Goal: Task Accomplishment & Management: Complete application form

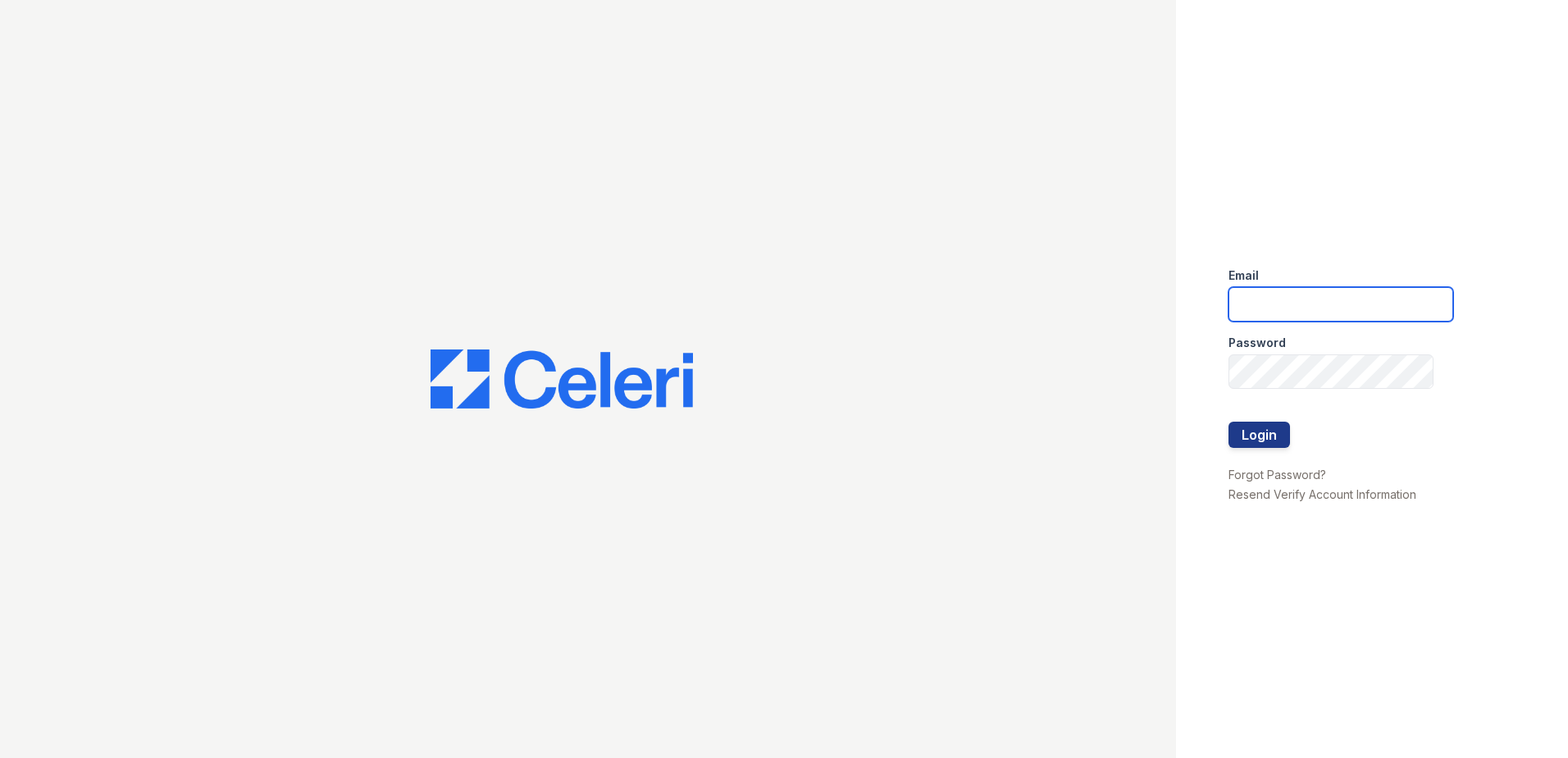
click at [1329, 297] on input "email" at bounding box center [1341, 304] width 225 height 35
type input "lawilliams@trinity-pm.com"
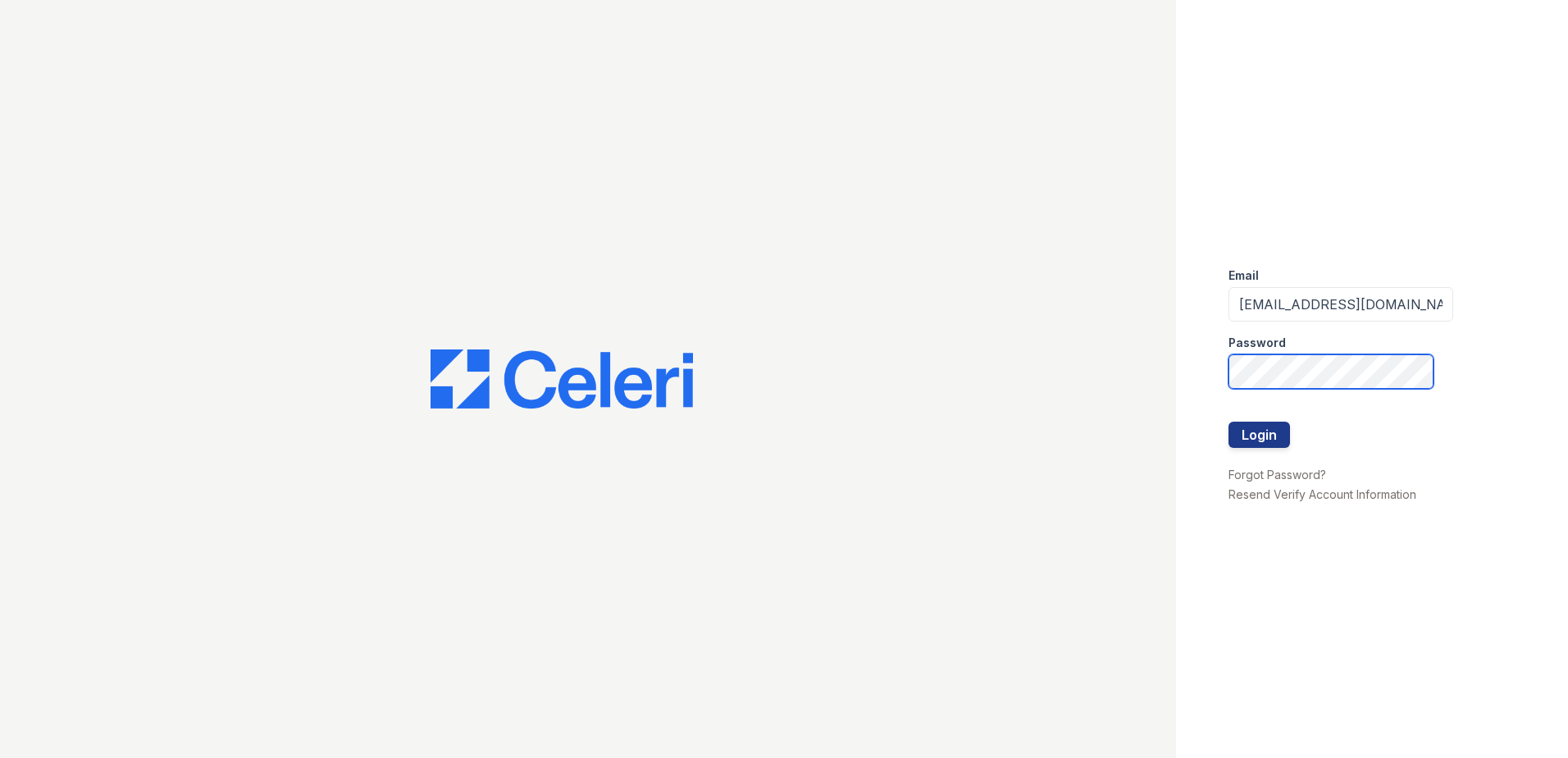
click at [1106, 393] on div "Email lawilliams@trinity-pm.com Password Login Forgot Password? Resend Verify A…" at bounding box center [784, 379] width 1568 height 758
click at [1229, 421] on button "Login" at bounding box center [1259, 434] width 62 height 26
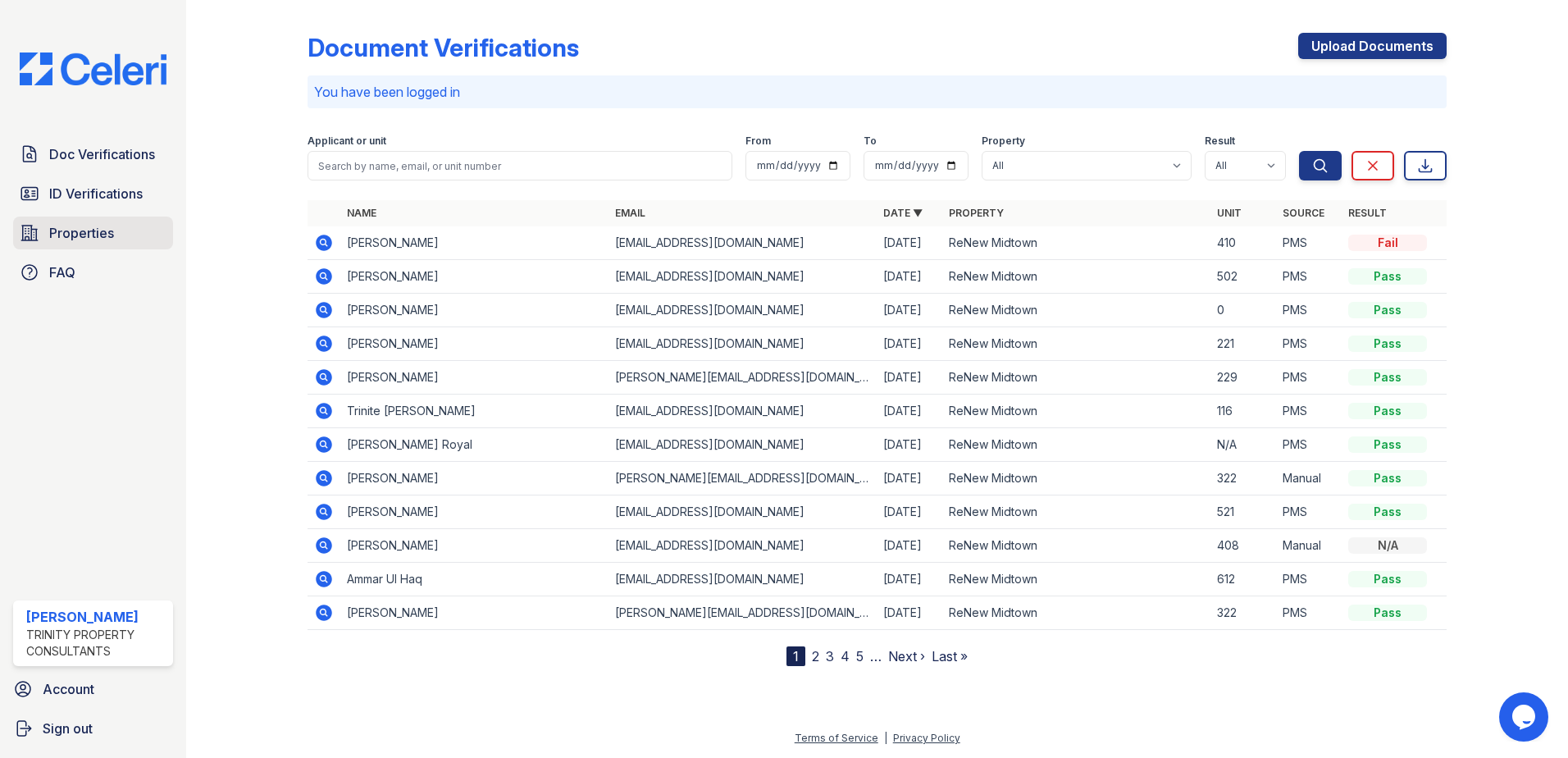
click at [102, 225] on span "Properties" at bounding box center [81, 233] width 65 height 20
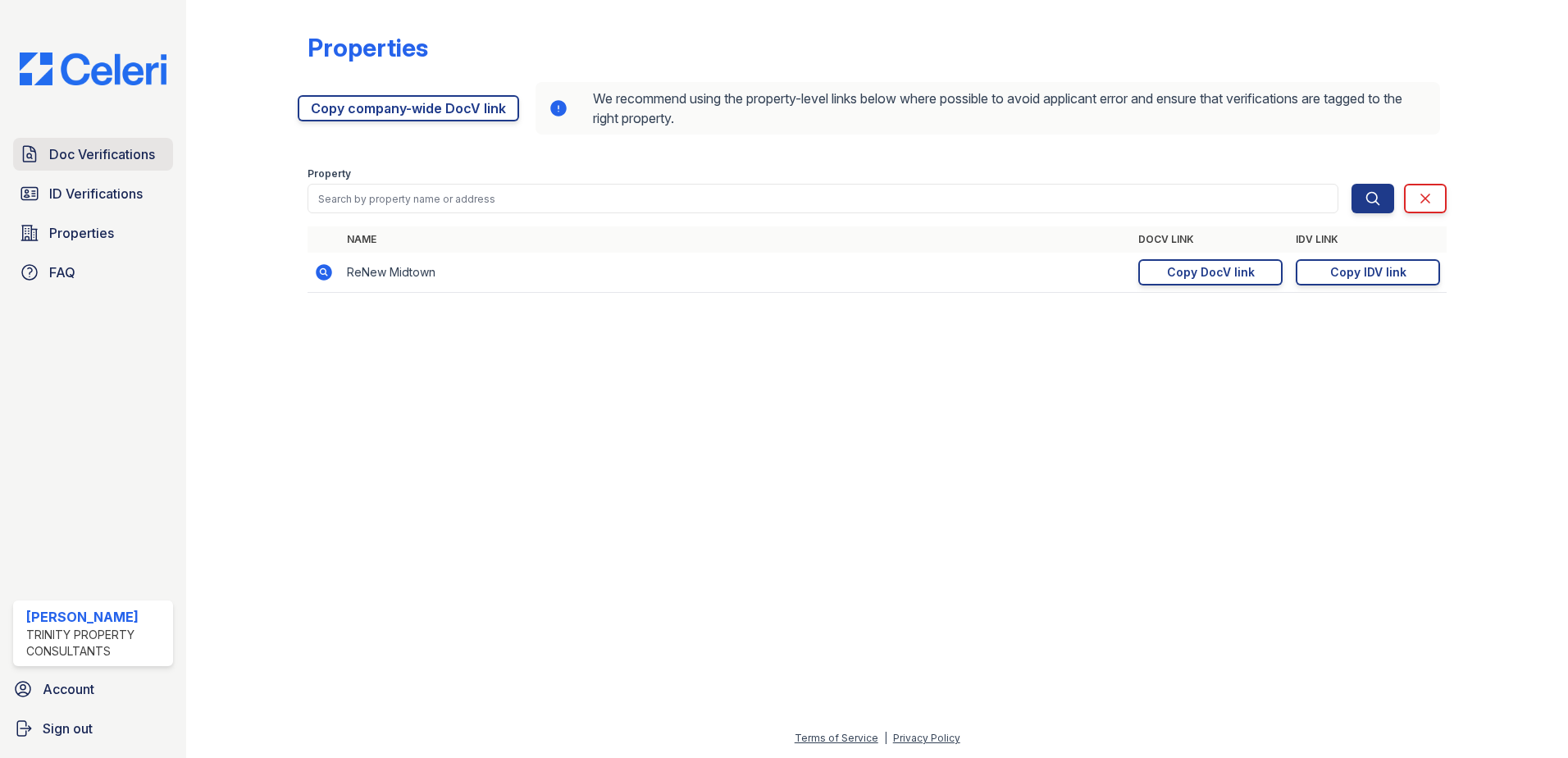
click at [97, 150] on span "Doc Verifications" at bounding box center [102, 154] width 106 height 20
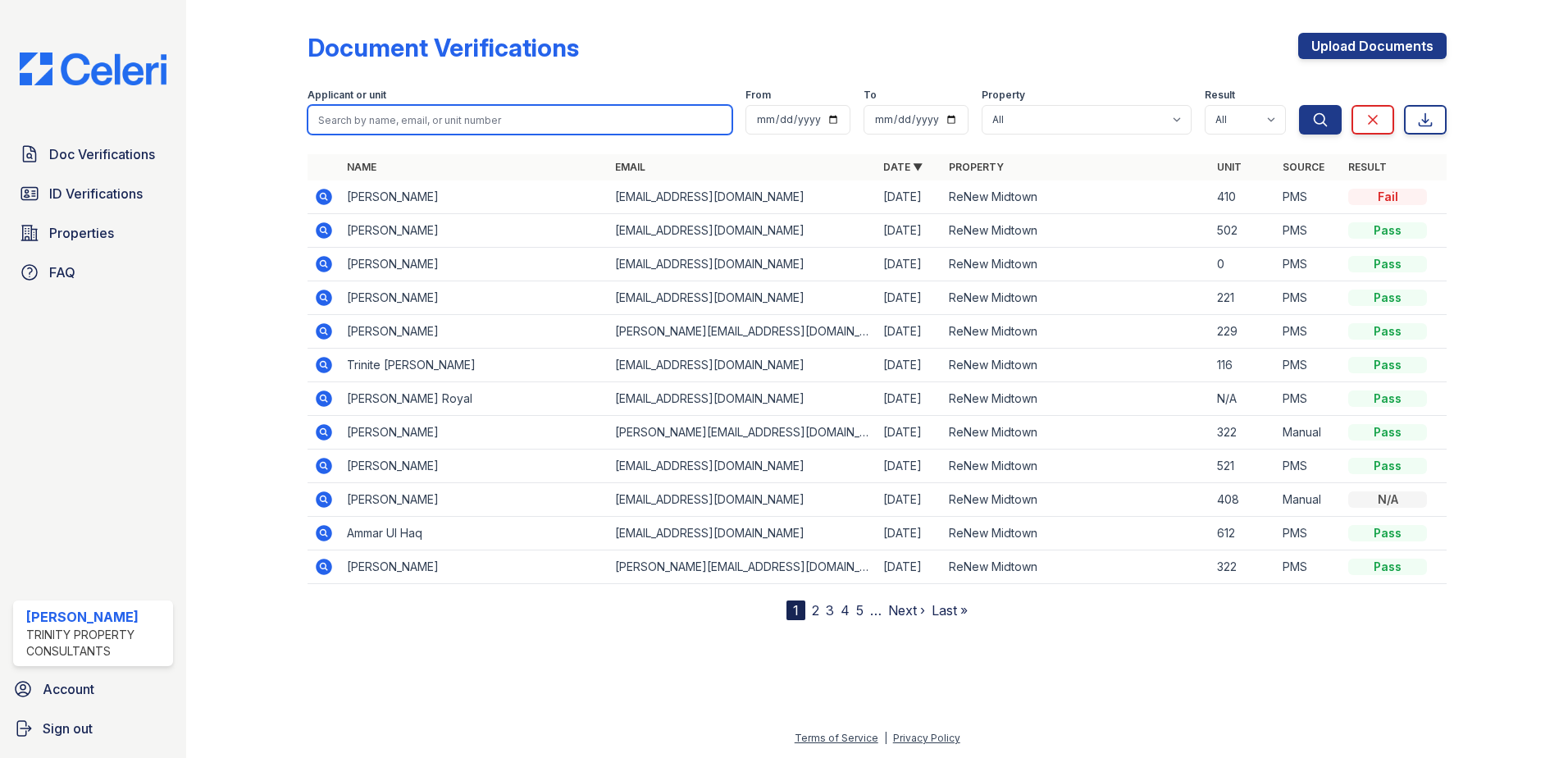
click at [404, 130] on input "search" at bounding box center [520, 120] width 425 height 30
type input "monchelle"
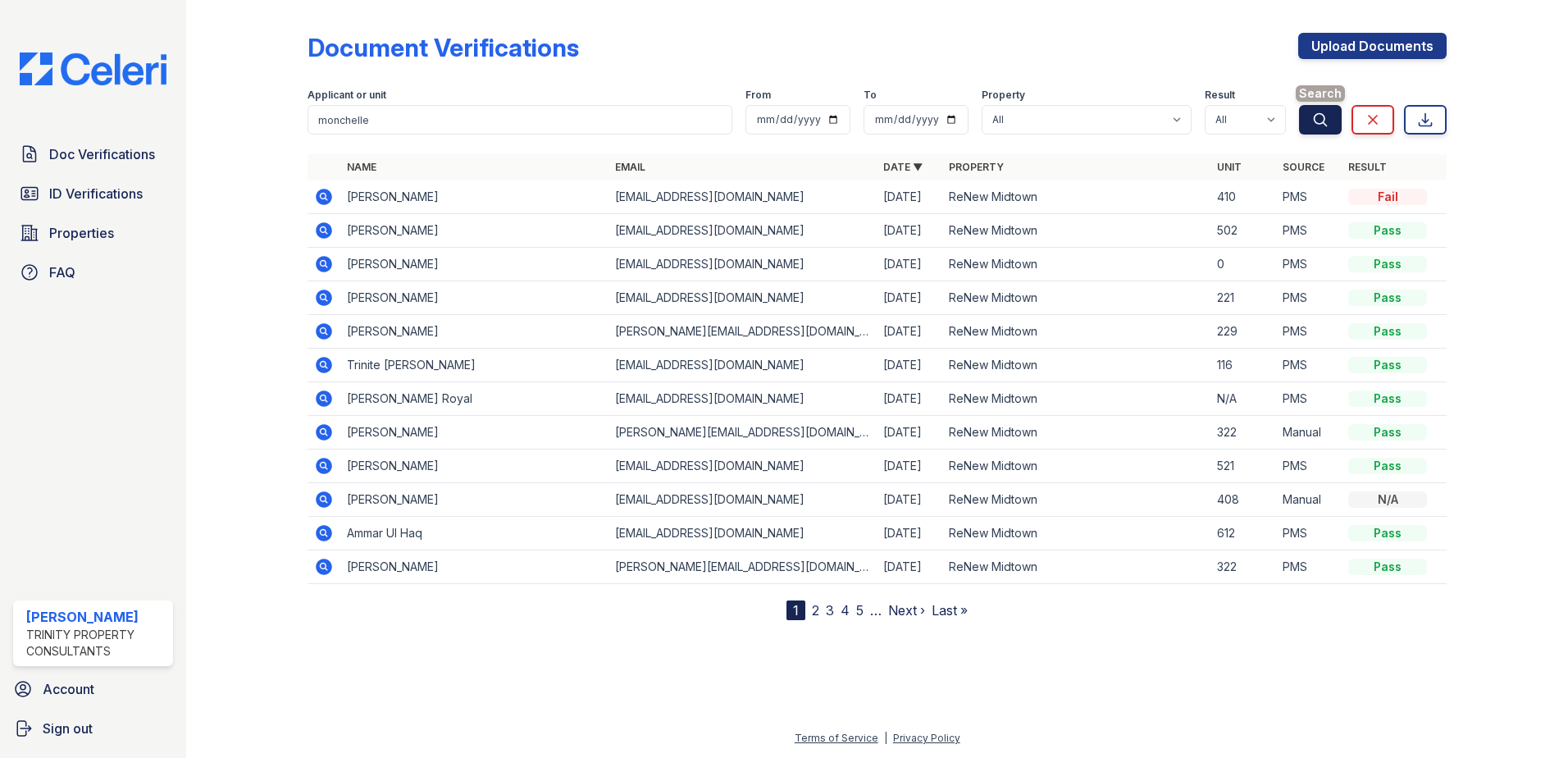
click at [1315, 130] on button "Search" at bounding box center [1320, 120] width 43 height 30
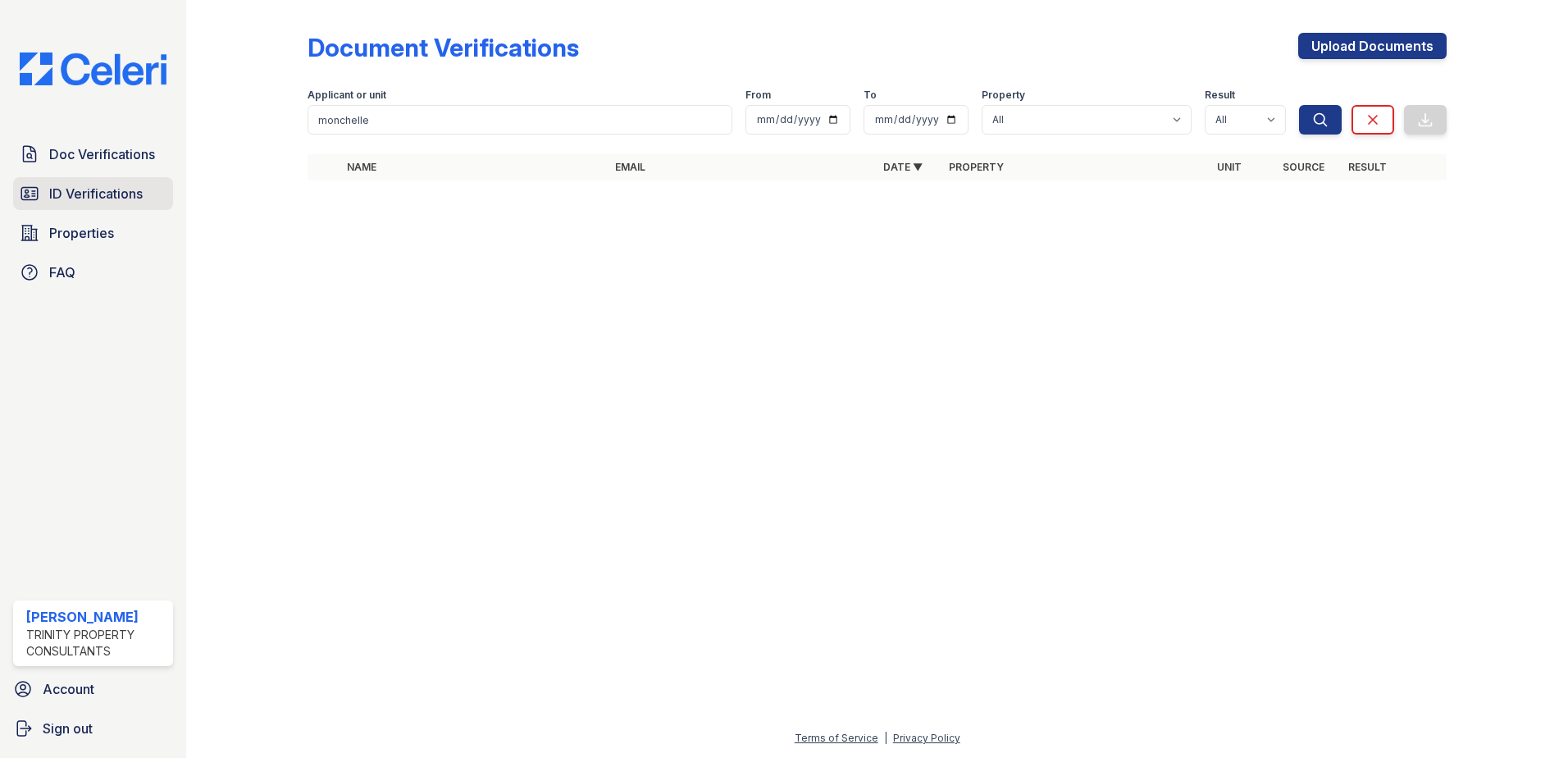
click at [105, 191] on span "ID Verifications" at bounding box center [96, 194] width 94 height 20
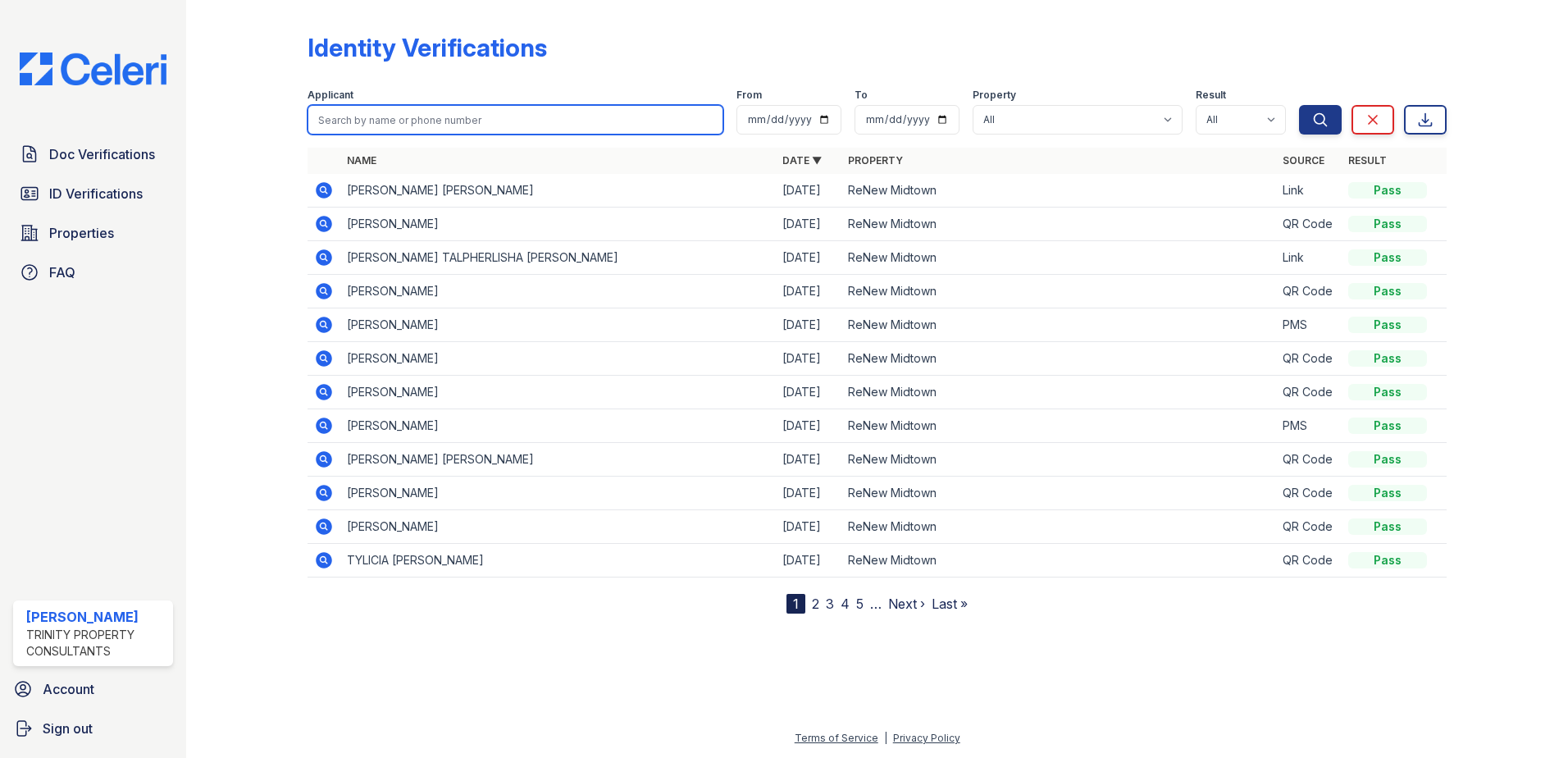
drag, startPoint x: 461, startPoint y: 130, endPoint x: 461, endPoint y: 122, distance: 8.0
click at [461, 130] on input "search" at bounding box center [516, 120] width 416 height 30
type input "monchelle"
click at [1299, 105] on button "Search" at bounding box center [1320, 120] width 43 height 30
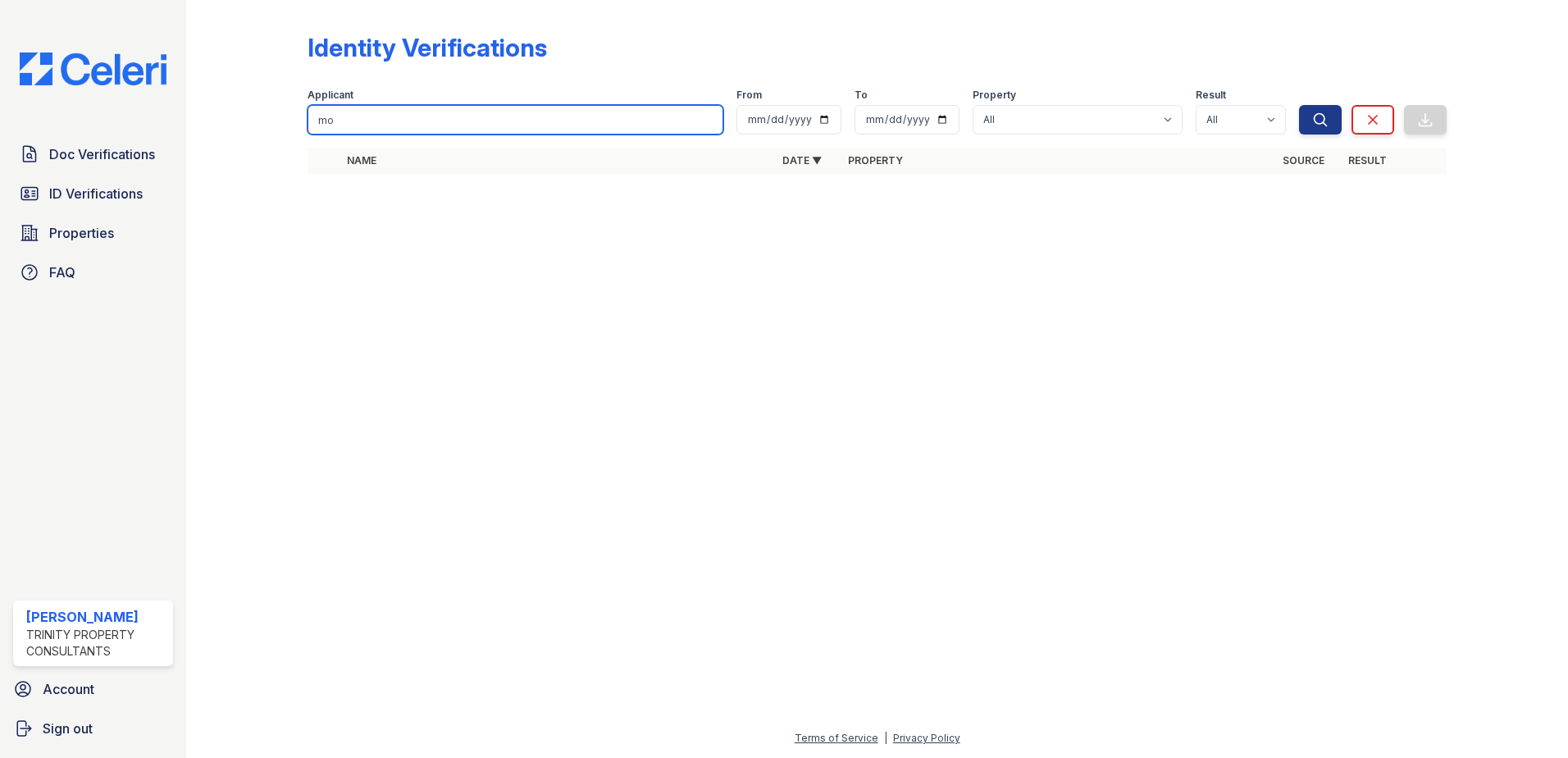
type input "m"
type input "Darren"
click at [1293, 111] on div "Applicant Darren From To Property All ReNew Midtown Result All Pass Fail Cautio…" at bounding box center [803, 108] width 992 height 53
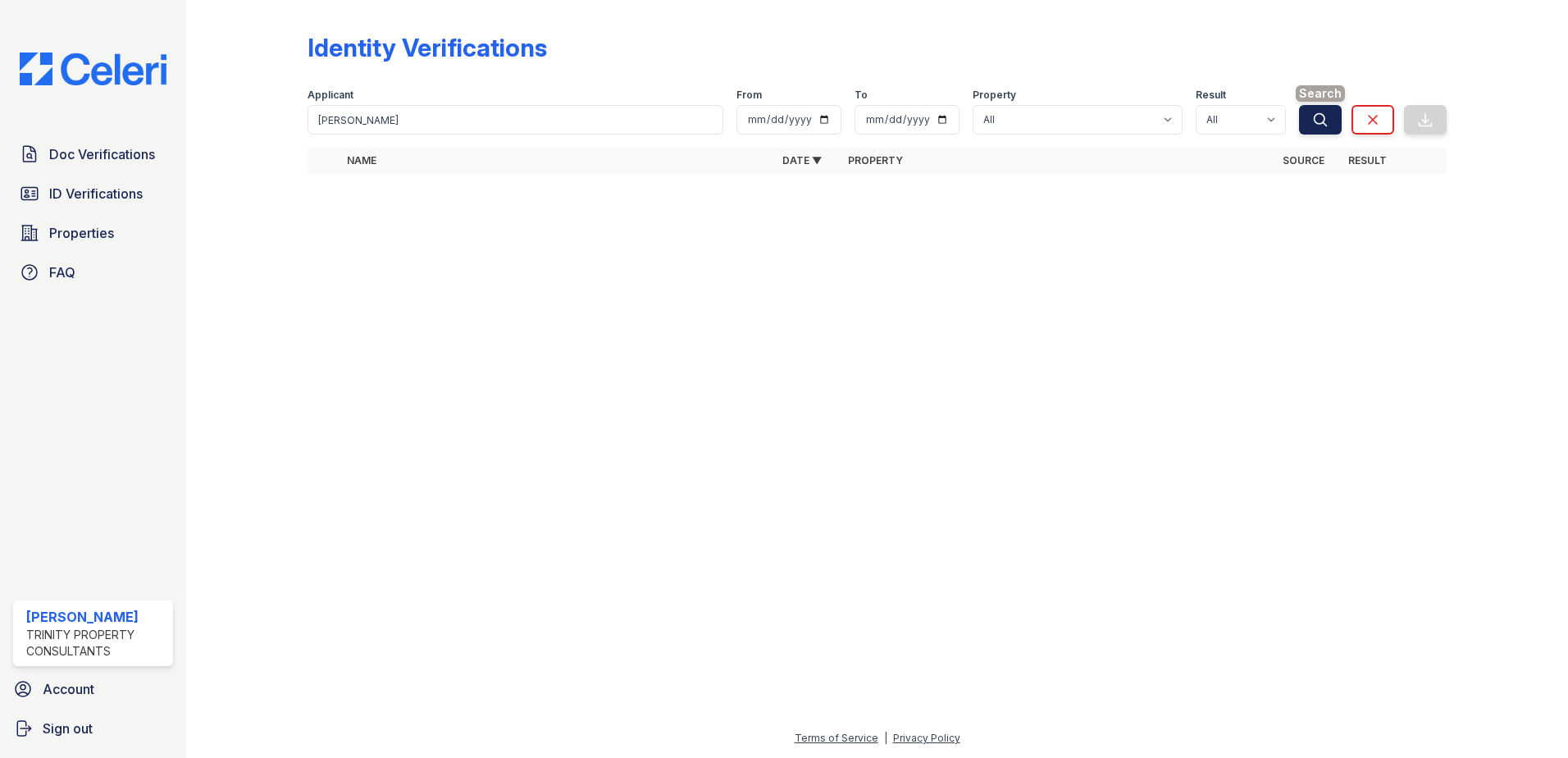
click at [1318, 120] on icon "submit" at bounding box center [1320, 120] width 16 height 16
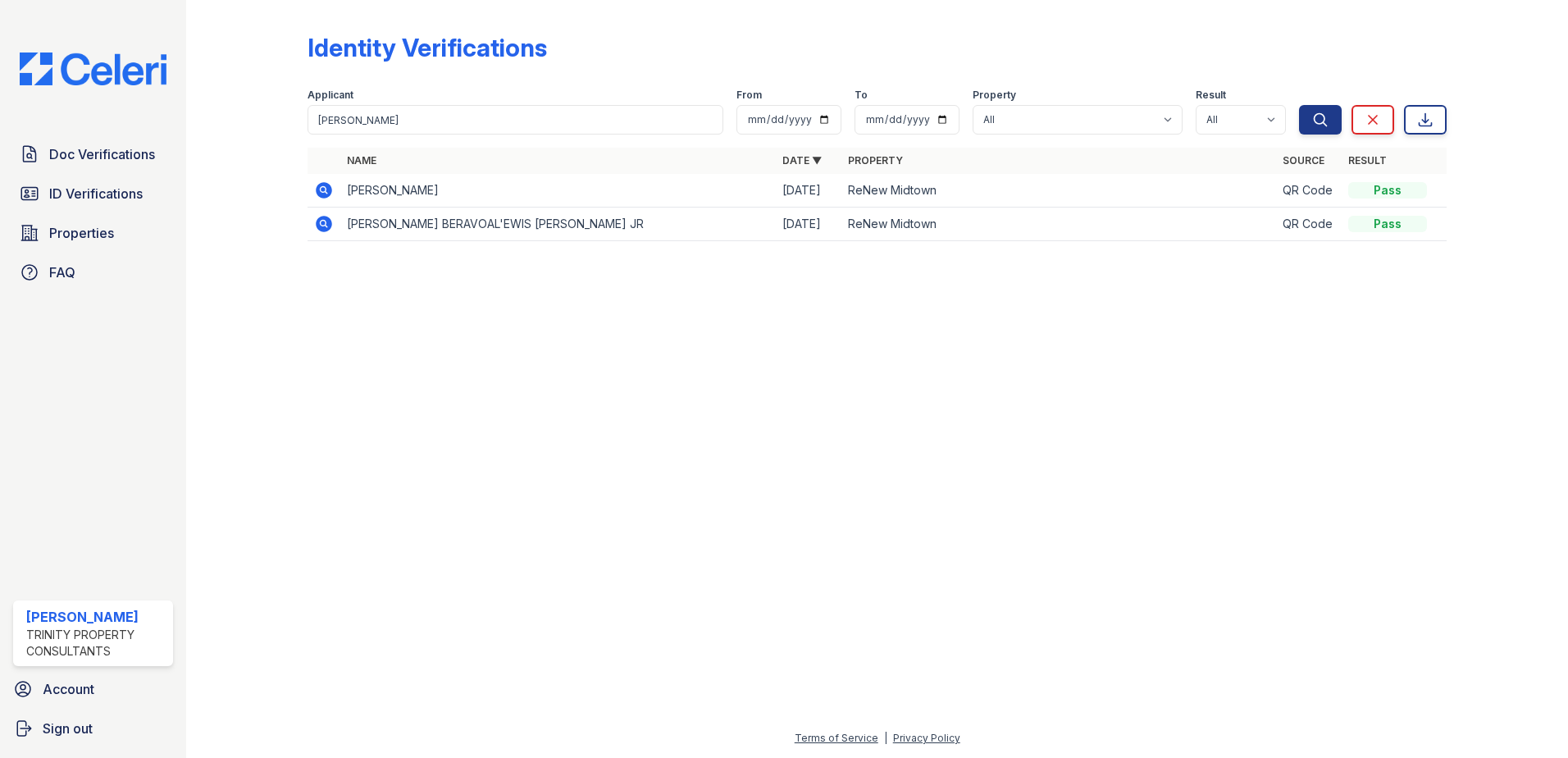
click at [370, 177] on td "DARREN ADAMS" at bounding box center [558, 191] width 435 height 34
click at [325, 188] on icon at bounding box center [323, 189] width 4 height 4
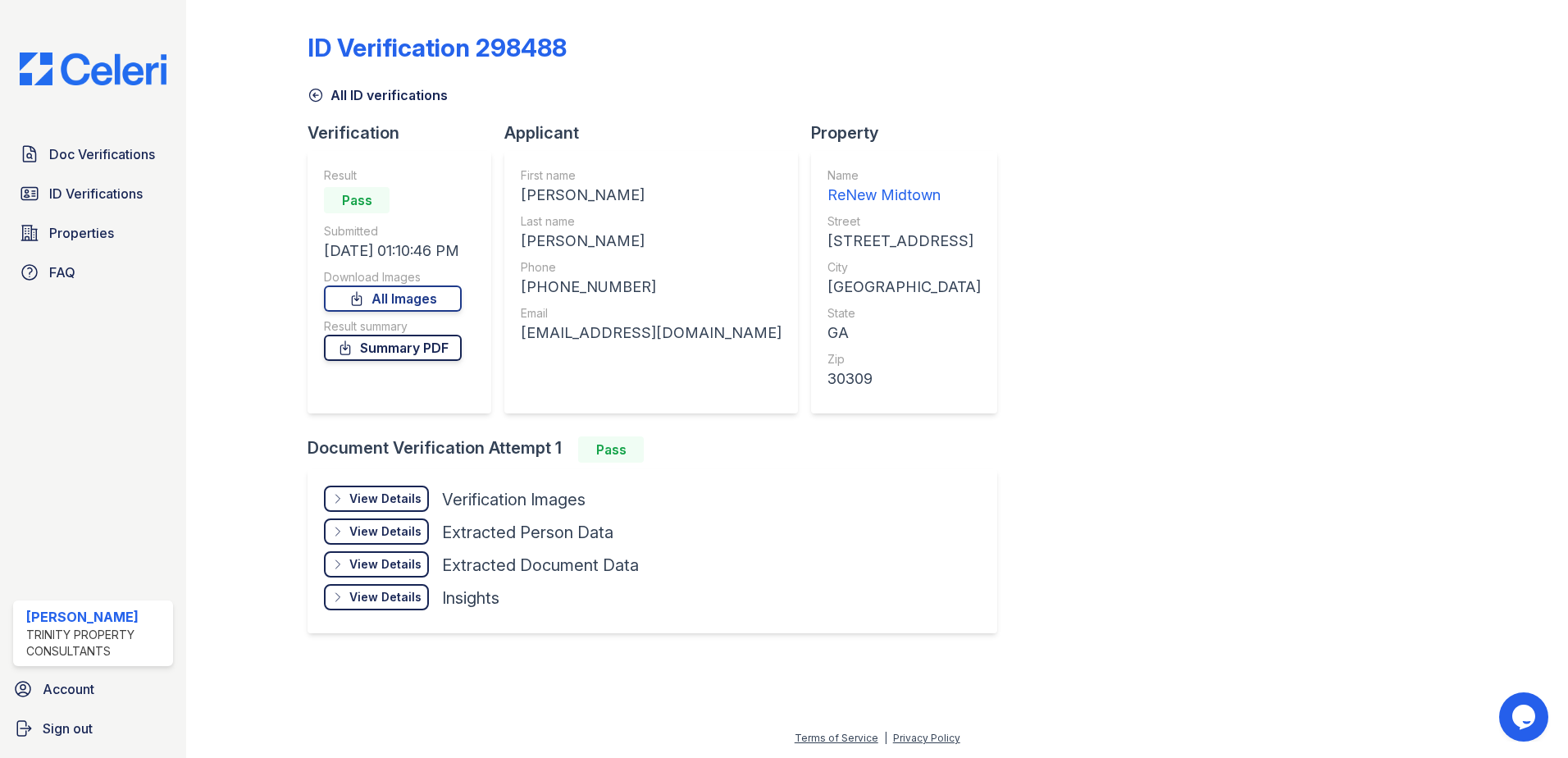
click at [404, 346] on link "Summary PDF" at bounding box center [392, 348] width 137 height 26
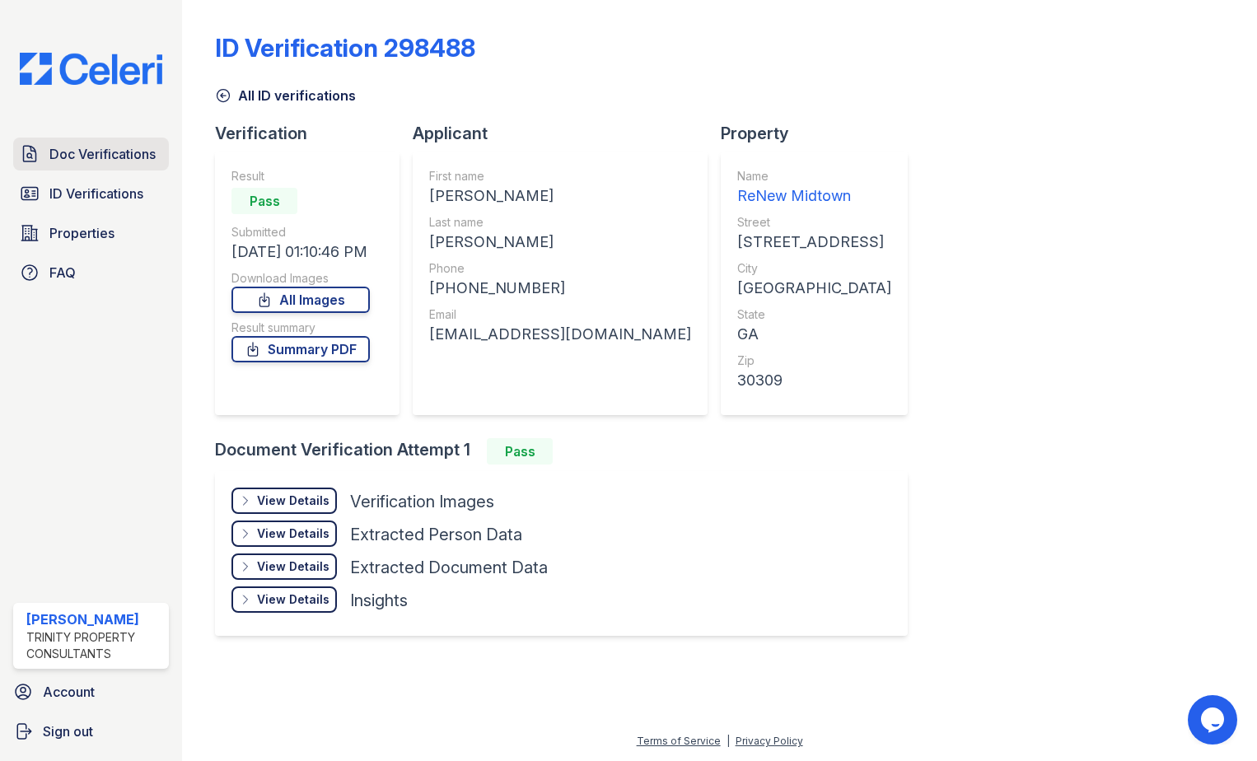
click at [89, 142] on link "Doc Verifications" at bounding box center [91, 154] width 156 height 33
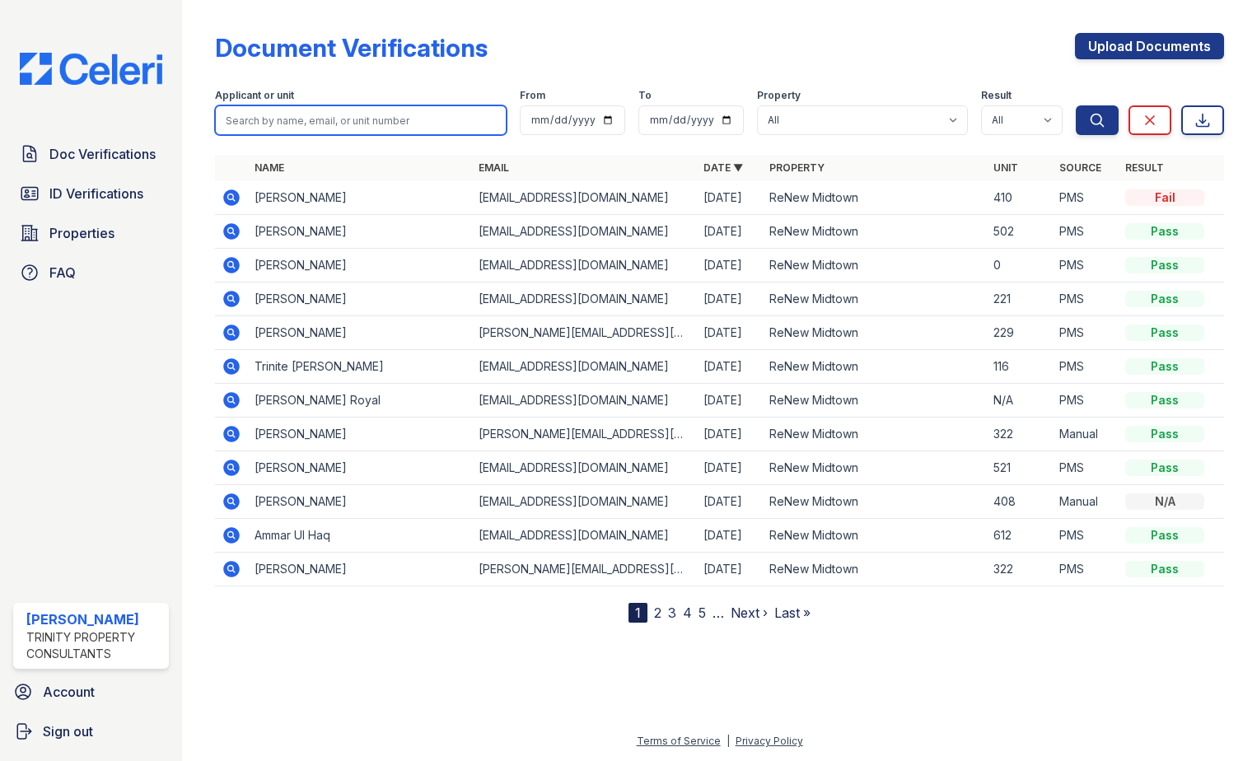
click at [317, 120] on input "search" at bounding box center [361, 120] width 292 height 30
type input "darren"
click at [1076, 105] on button "Search" at bounding box center [1097, 120] width 43 height 30
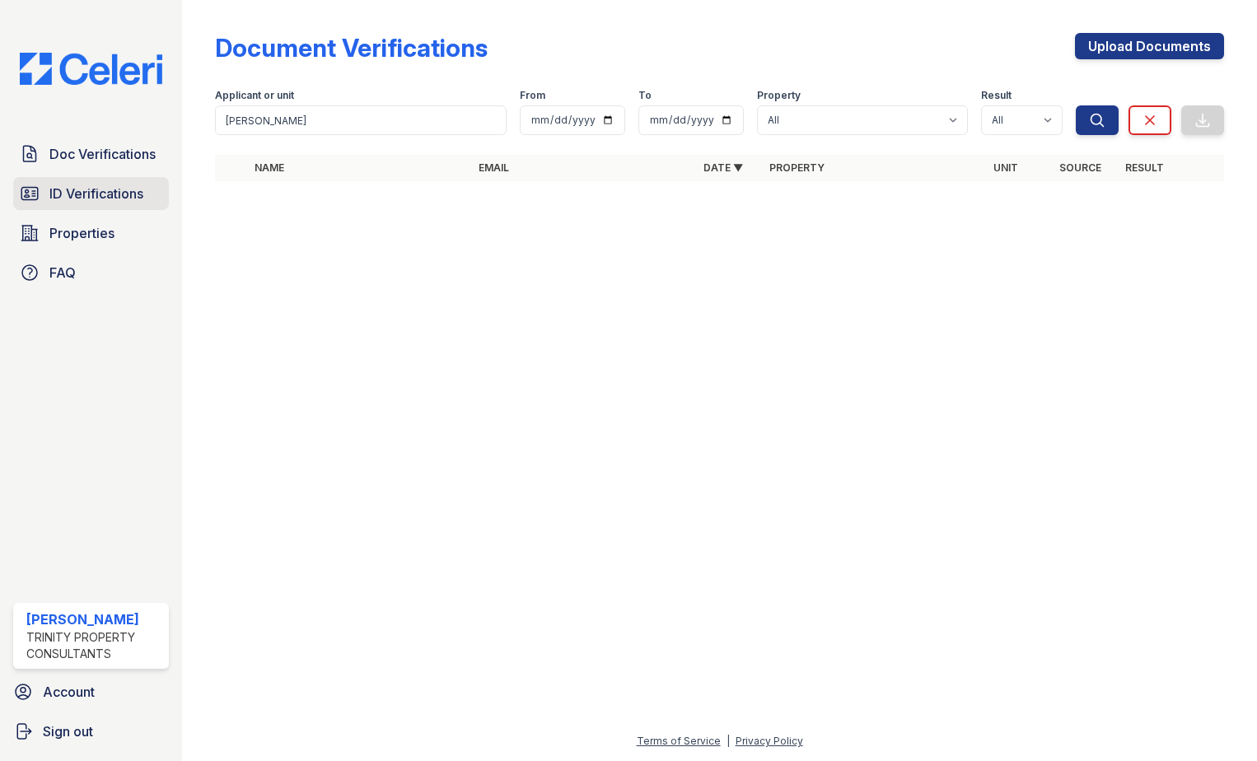
click at [143, 196] on link "ID Verifications" at bounding box center [91, 193] width 156 height 33
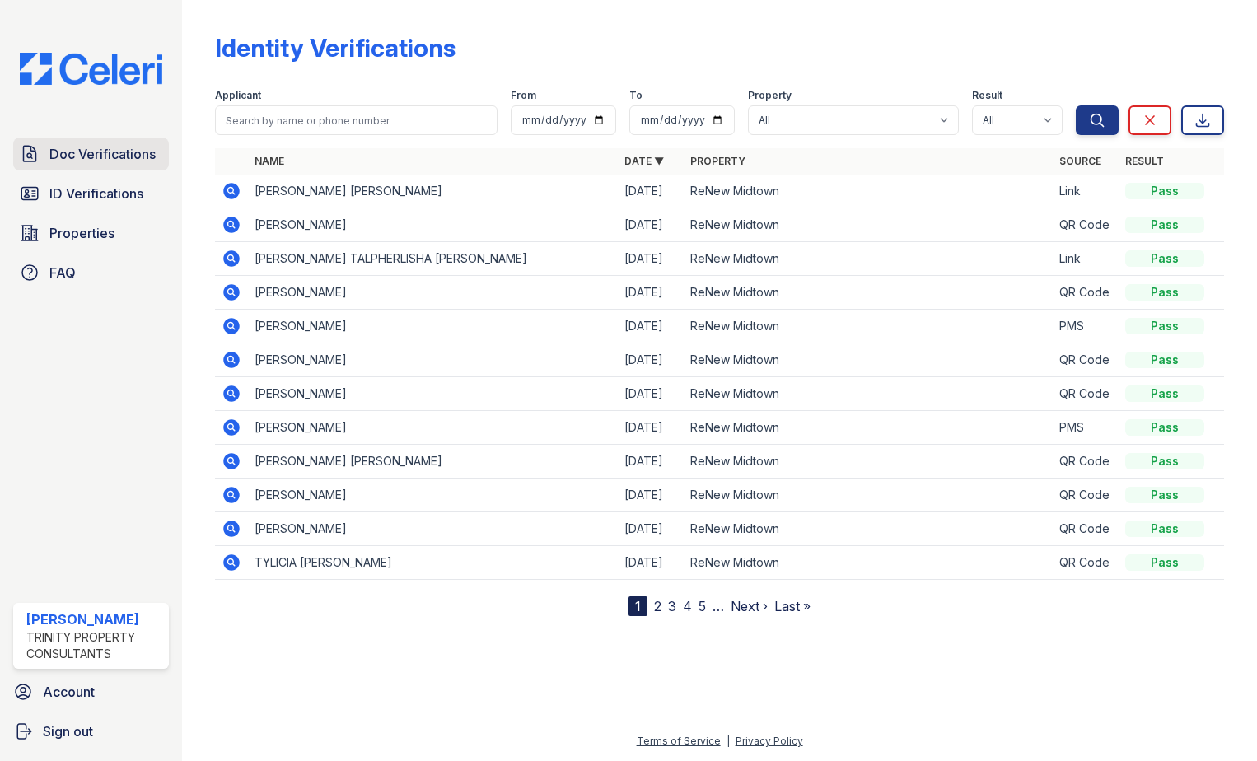
click at [110, 138] on link "Doc Verifications" at bounding box center [91, 154] width 156 height 33
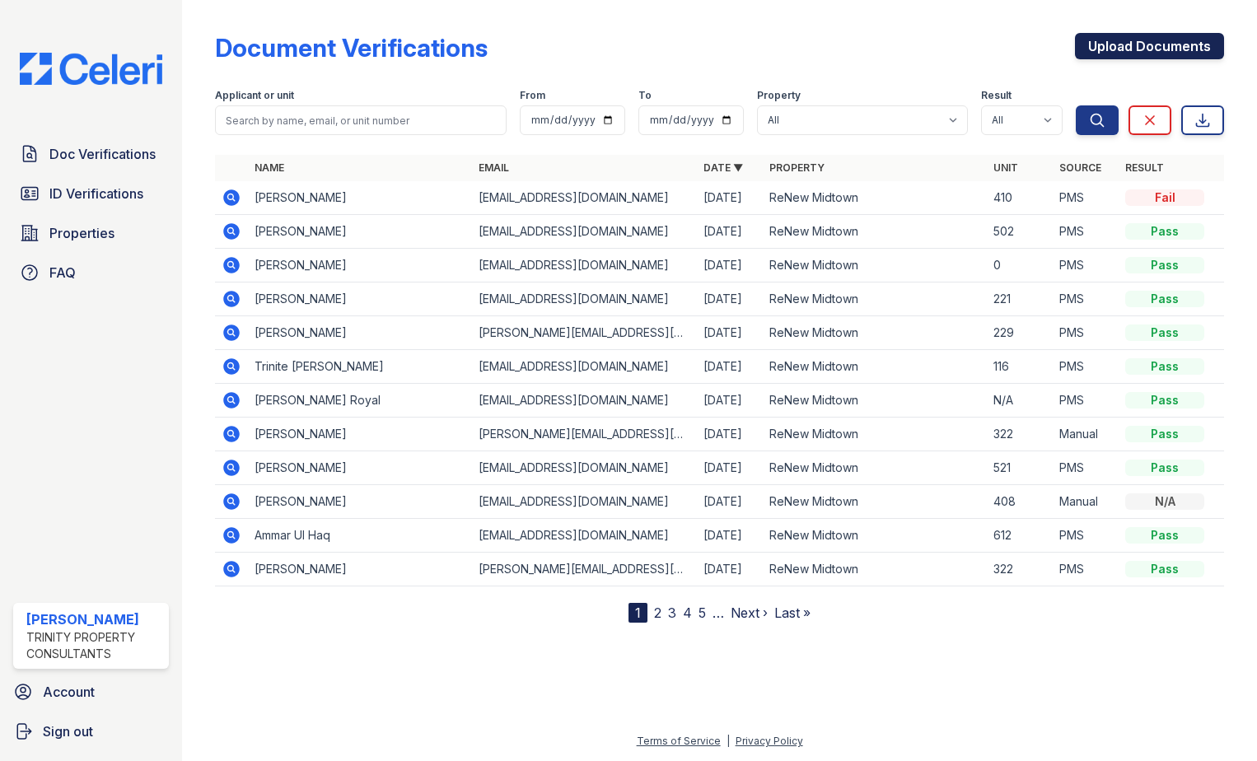
click at [1162, 33] on link "Upload Documents" at bounding box center [1149, 46] width 149 height 26
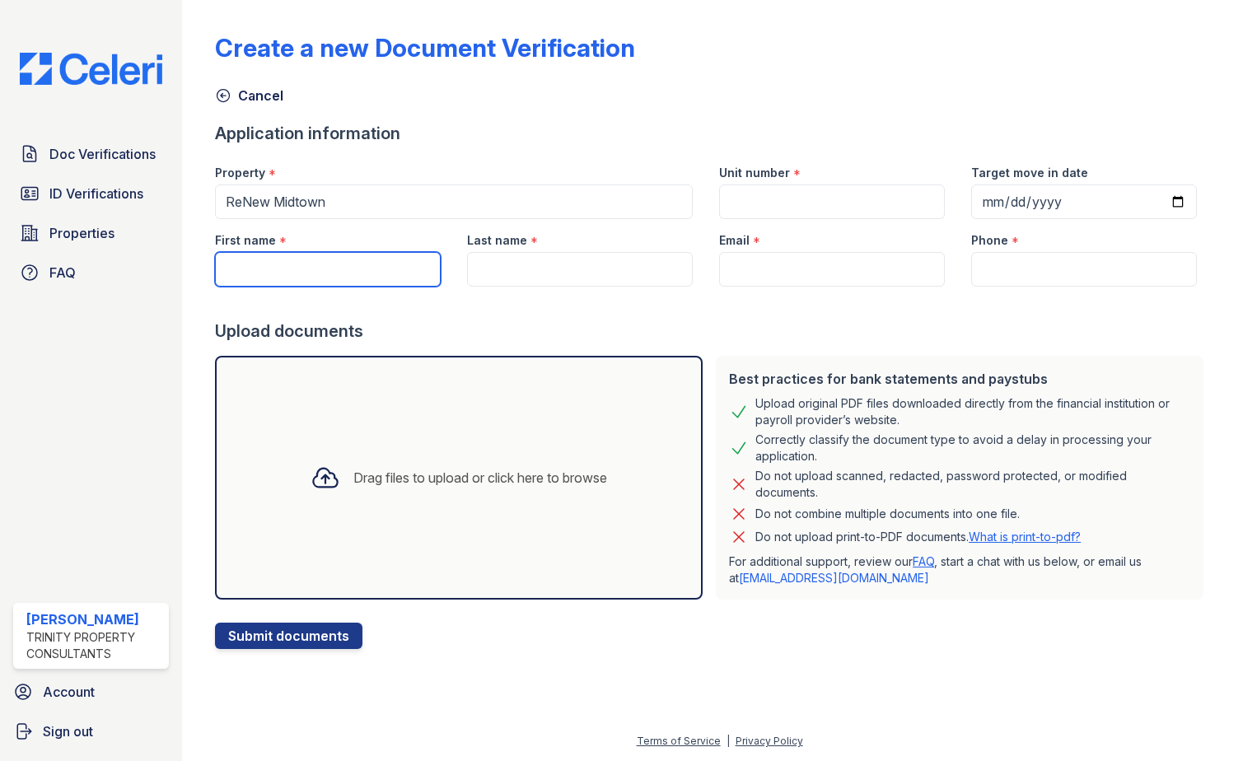
click at [321, 264] on input "First name" at bounding box center [328, 269] width 226 height 35
type input "Darren"
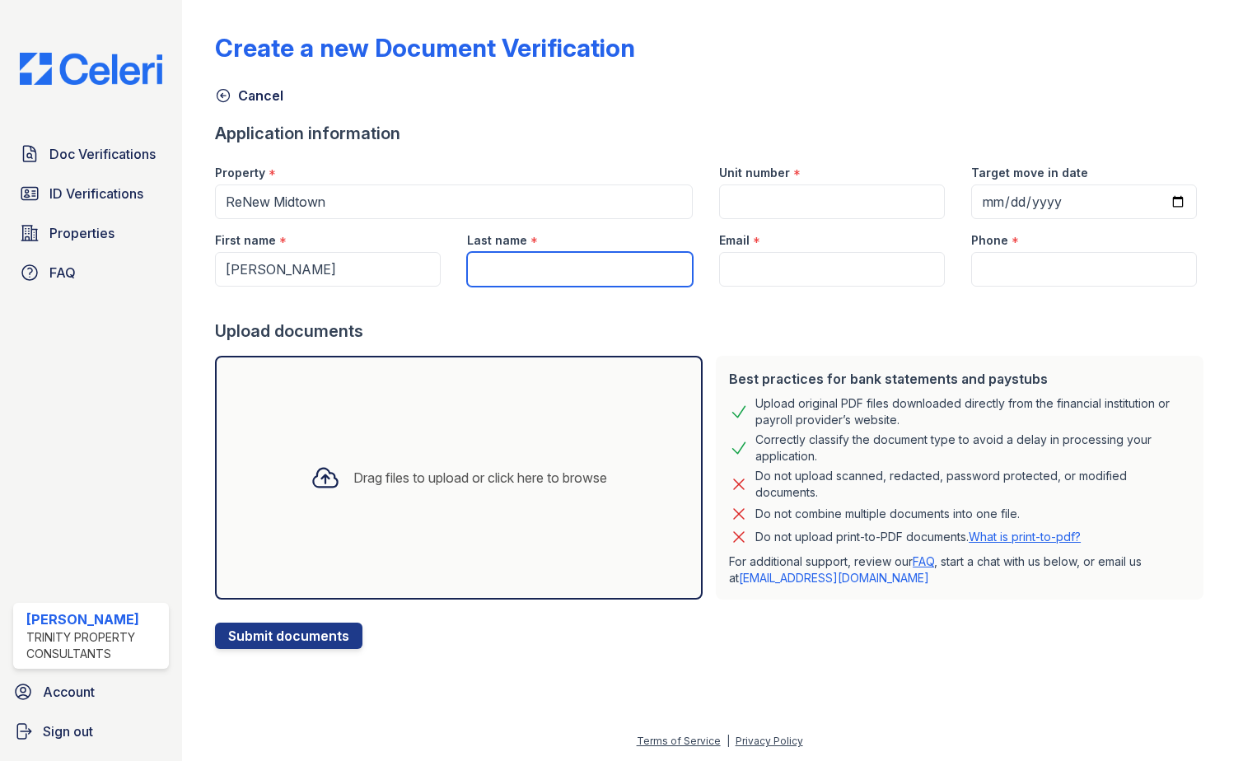
click at [545, 272] on input "Last name" at bounding box center [580, 269] width 226 height 35
type input "Adams"
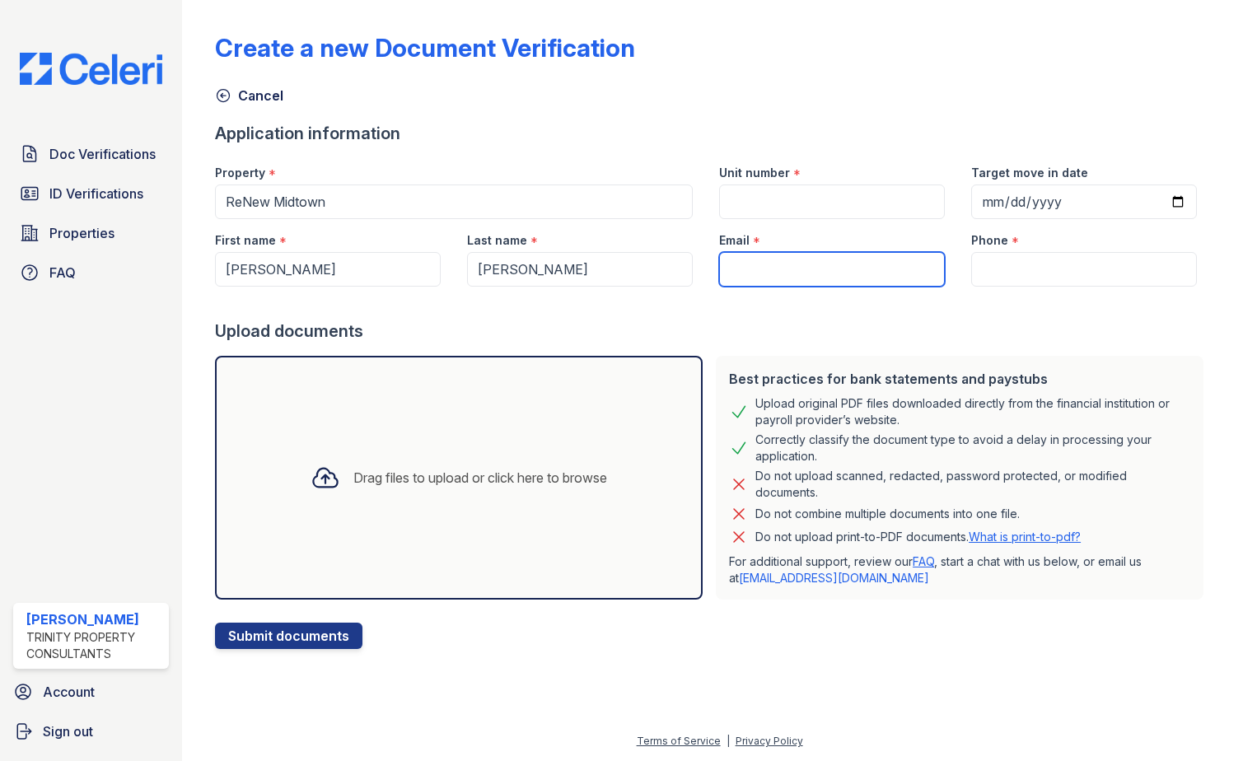
click at [798, 268] on input "Email" at bounding box center [832, 269] width 226 height 35
drag, startPoint x: 798, startPoint y: 268, endPoint x: 736, endPoint y: 263, distance: 62.0
click at [735, 255] on input "Email" at bounding box center [832, 269] width 226 height 35
paste input "darrenadams141@gmail.com"
type input "darrenadams141@gmail.com"
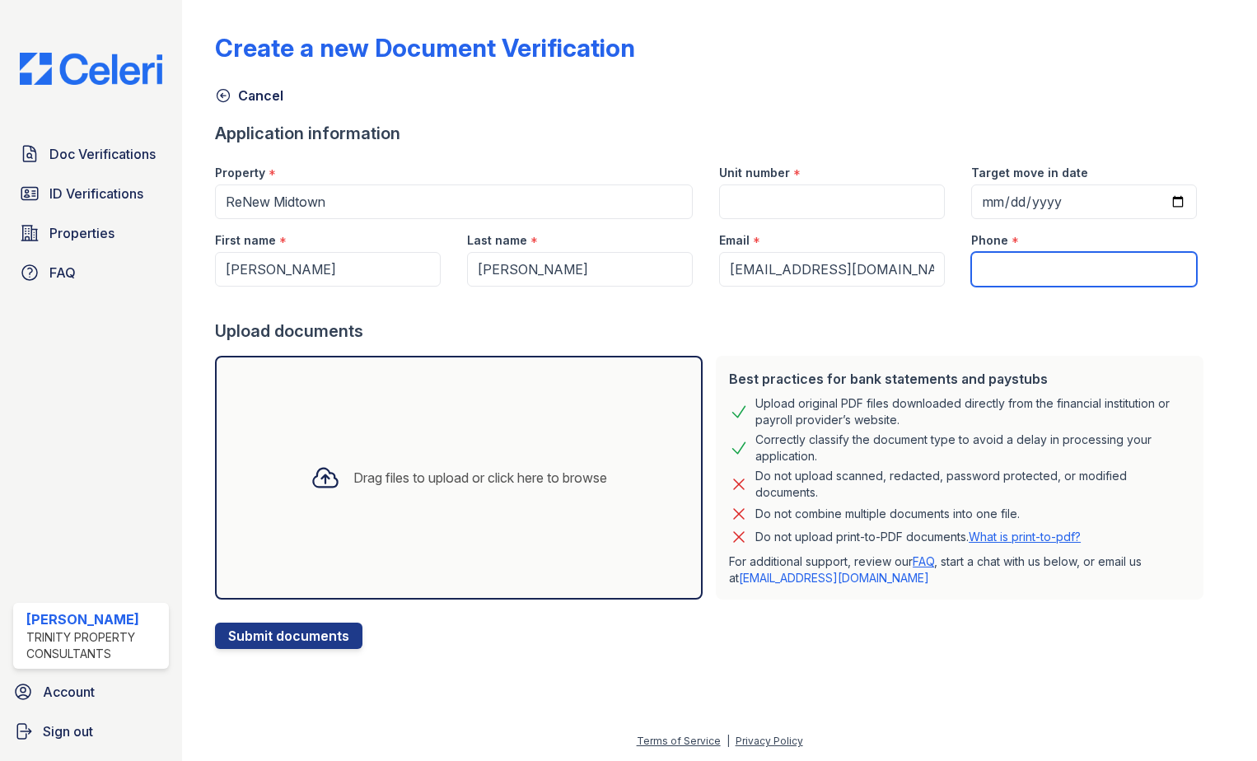
drag, startPoint x: 1055, startPoint y: 258, endPoint x: 920, endPoint y: 751, distance: 510.9
click at [1055, 262] on input "Phone" at bounding box center [1084, 269] width 226 height 35
click at [1032, 252] on input "Phone" at bounding box center [1084, 269] width 226 height 35
type input "5045032509"
click at [947, 318] on div at bounding box center [712, 303] width 995 height 33
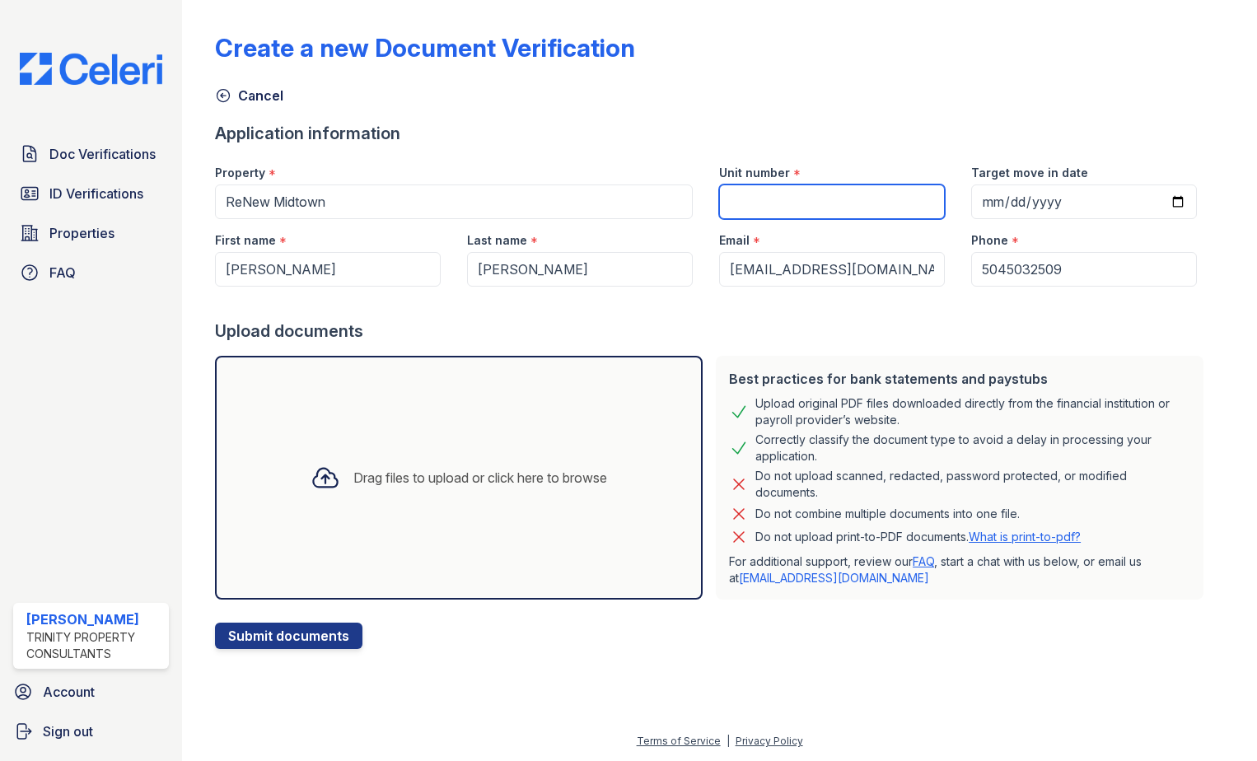
click at [783, 205] on input "Unit number" at bounding box center [832, 202] width 226 height 35
type input "328"
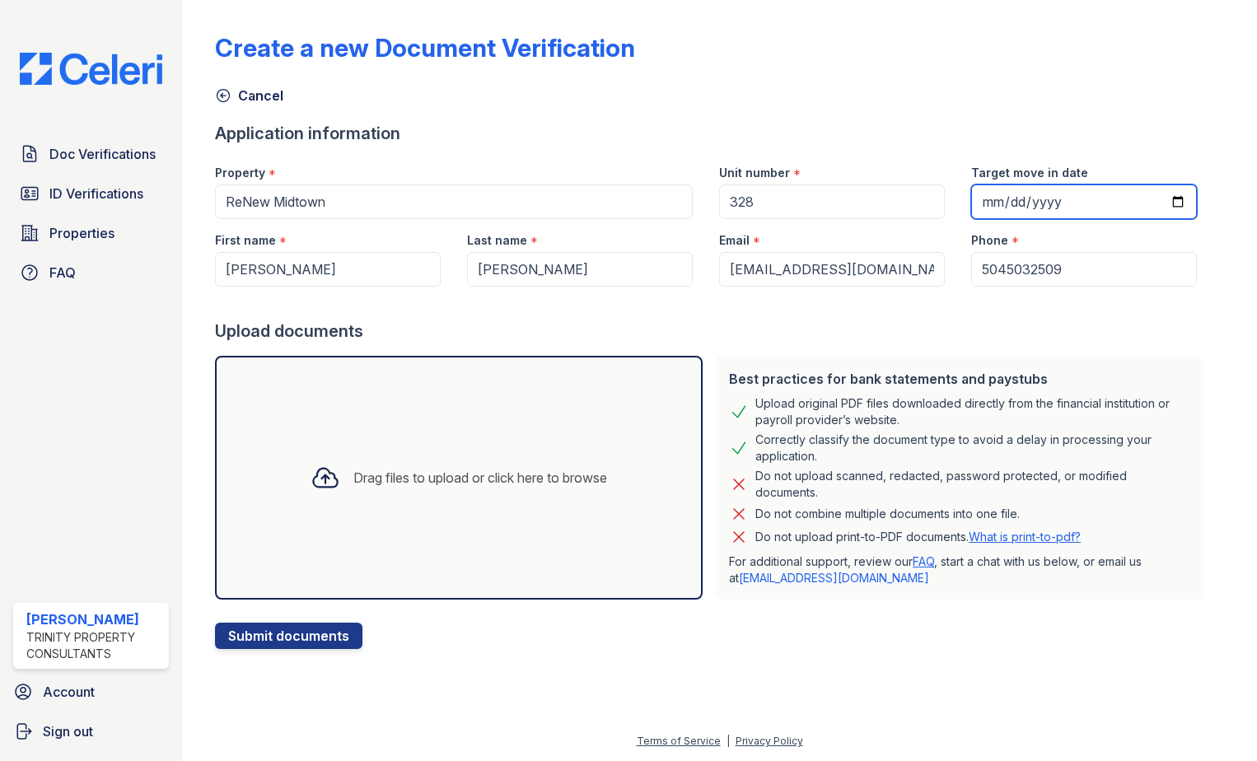
click at [1114, 203] on input "Target move in date" at bounding box center [1084, 202] width 226 height 35
click at [1162, 205] on input "Target move in date" at bounding box center [1084, 202] width 226 height 35
type input "2025-08-27"
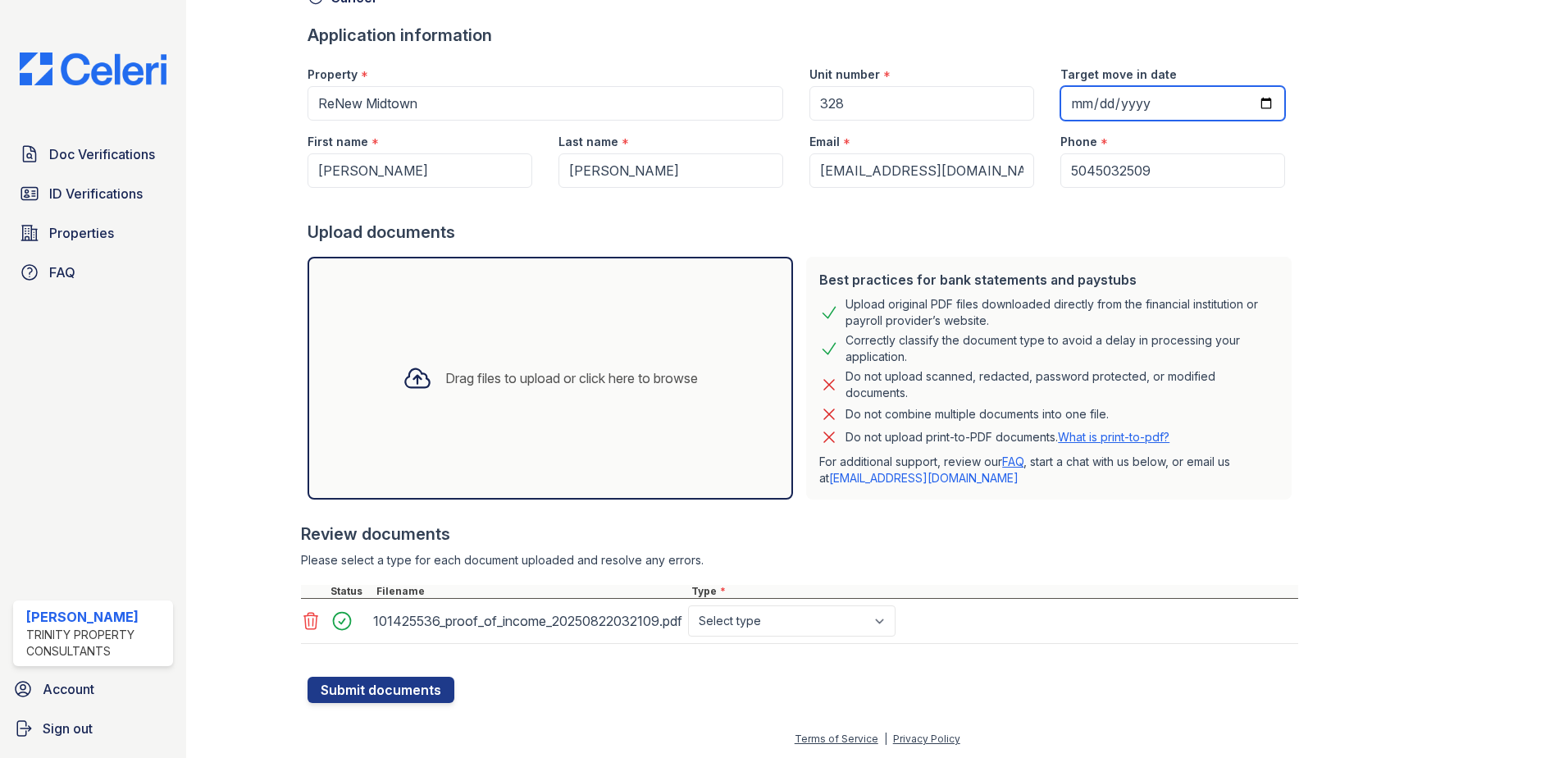
scroll to position [99, 0]
click at [374, 689] on button "Submit documents" at bounding box center [380, 689] width 146 height 26
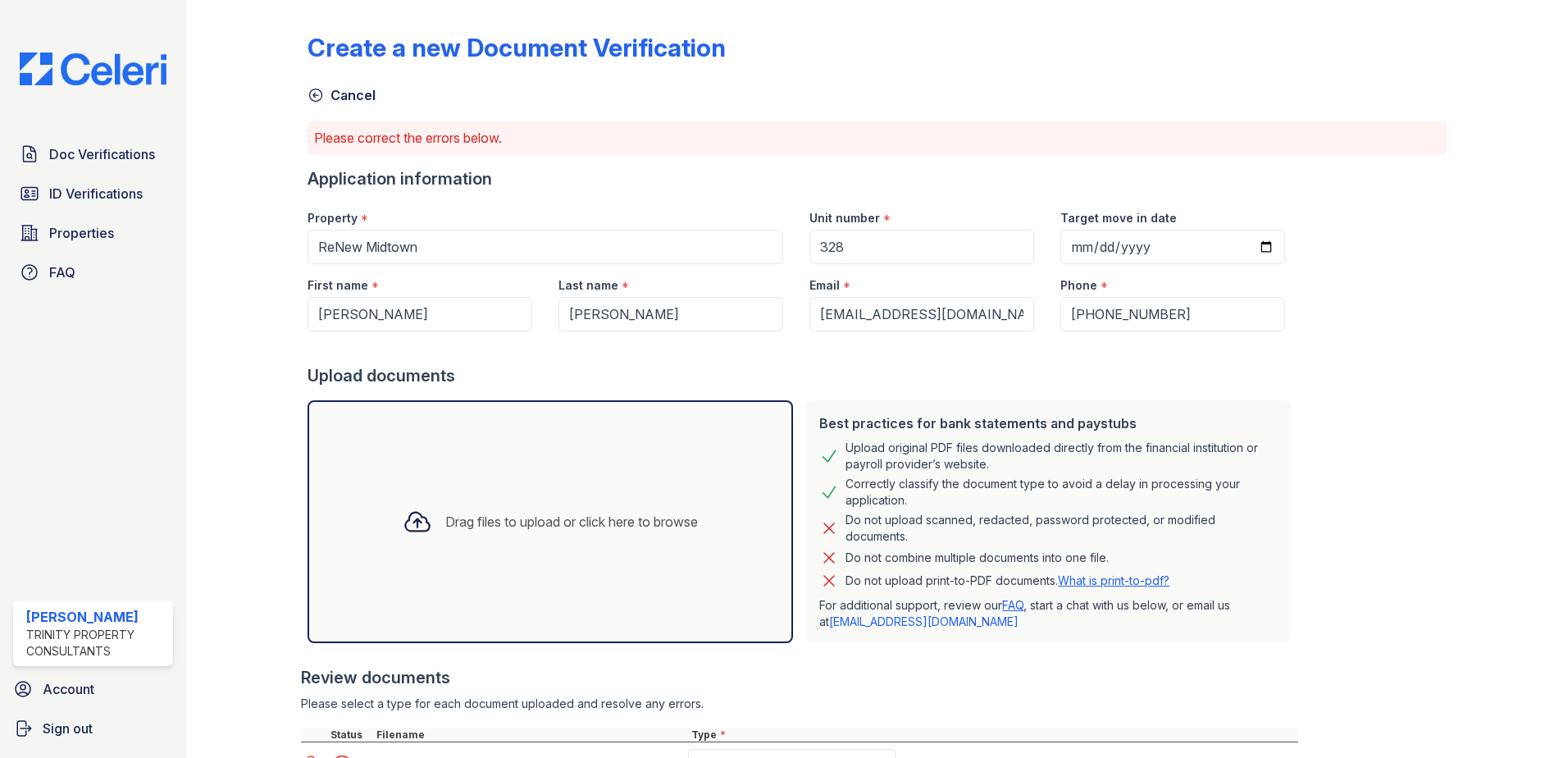
scroll to position [144, 0]
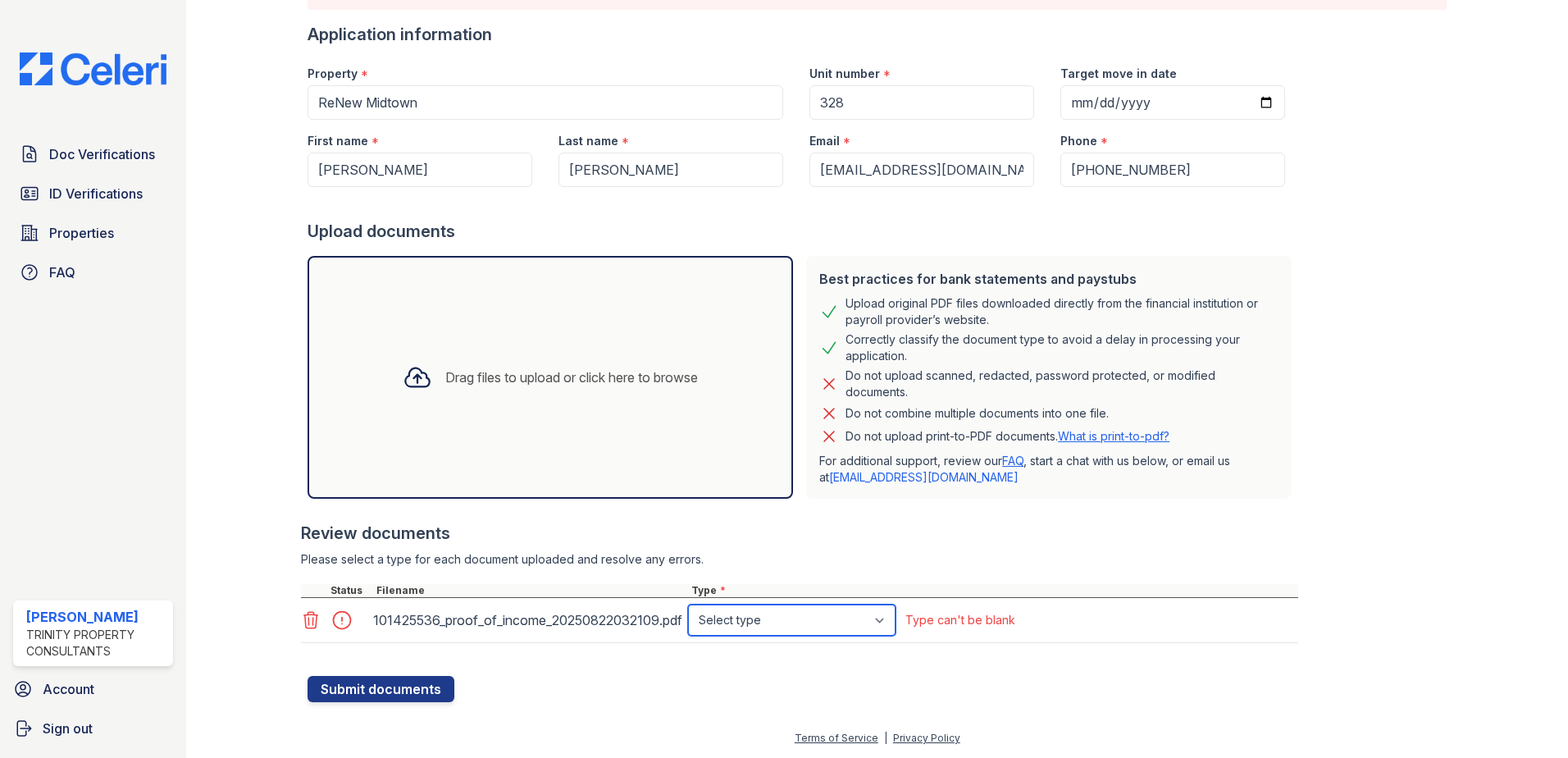
click at [734, 608] on select "Select type Paystub Bank Statement Offer Letter Tax Documents Benefit Award Let…" at bounding box center [791, 620] width 207 height 31
select select "offer_letter"
click at [688, 605] on select "Select type Paystub Bank Statement Offer Letter Tax Documents Benefit Award Let…" at bounding box center [791, 620] width 207 height 31
click at [357, 692] on button "Submit documents" at bounding box center [380, 689] width 146 height 26
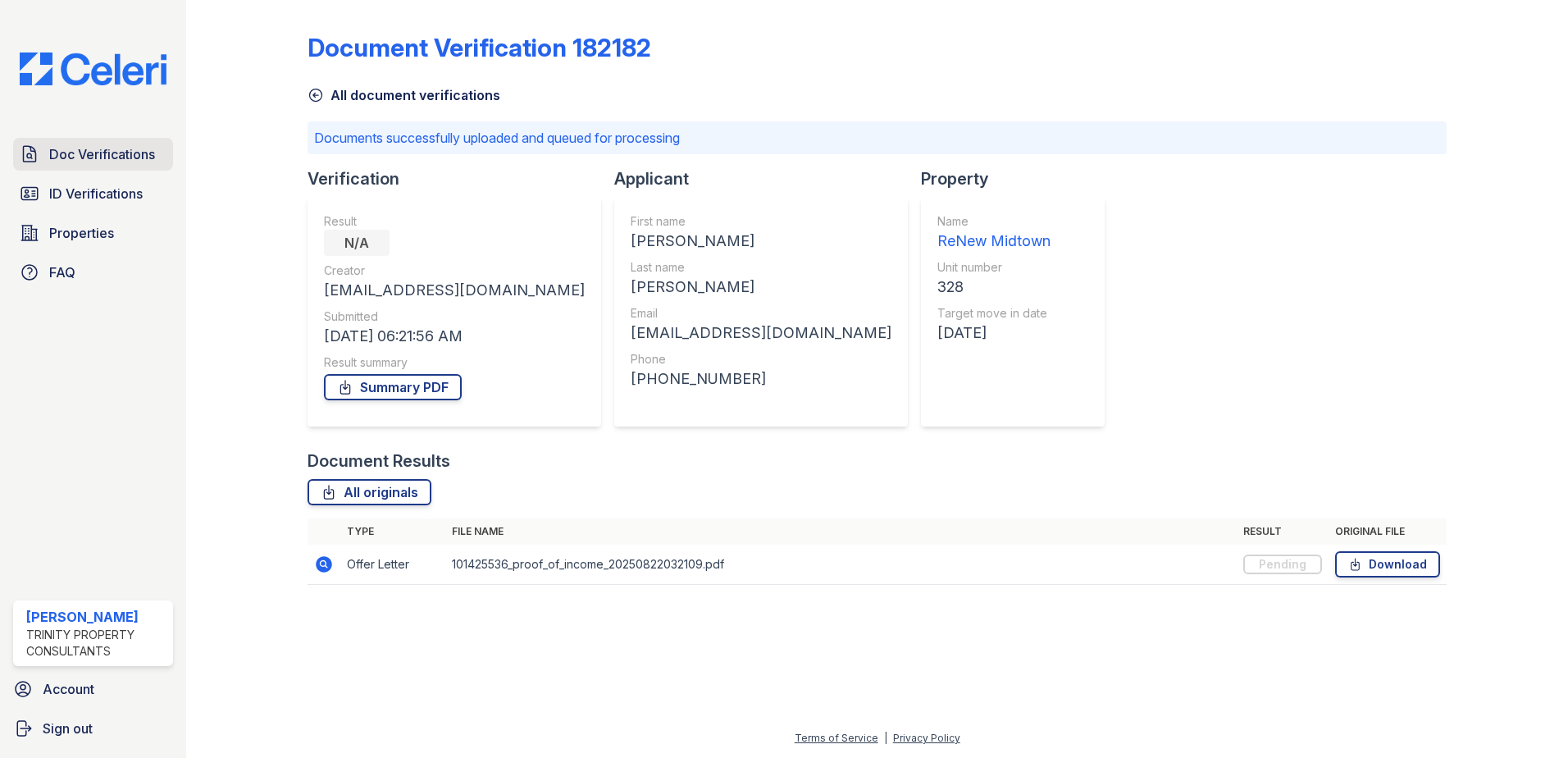
click at [107, 169] on link "Doc Verifications" at bounding box center [93, 153] width 160 height 33
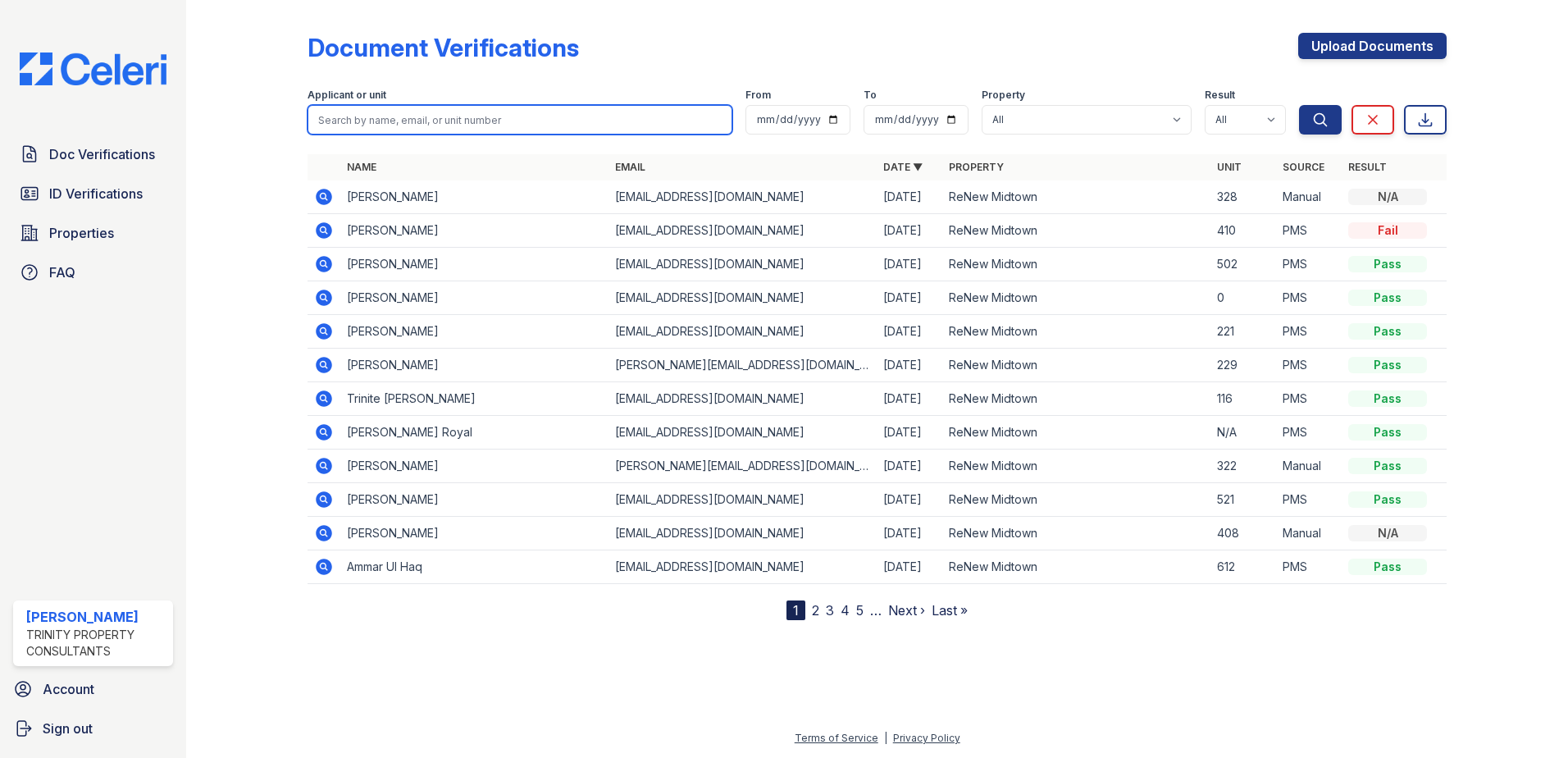
drag, startPoint x: 428, startPoint y: 111, endPoint x: 404, endPoint y: 120, distance: 25.6
click at [404, 120] on input "search" at bounding box center [520, 120] width 425 height 30
type input "emmanuela"
click at [1299, 105] on button "Search" at bounding box center [1320, 120] width 43 height 30
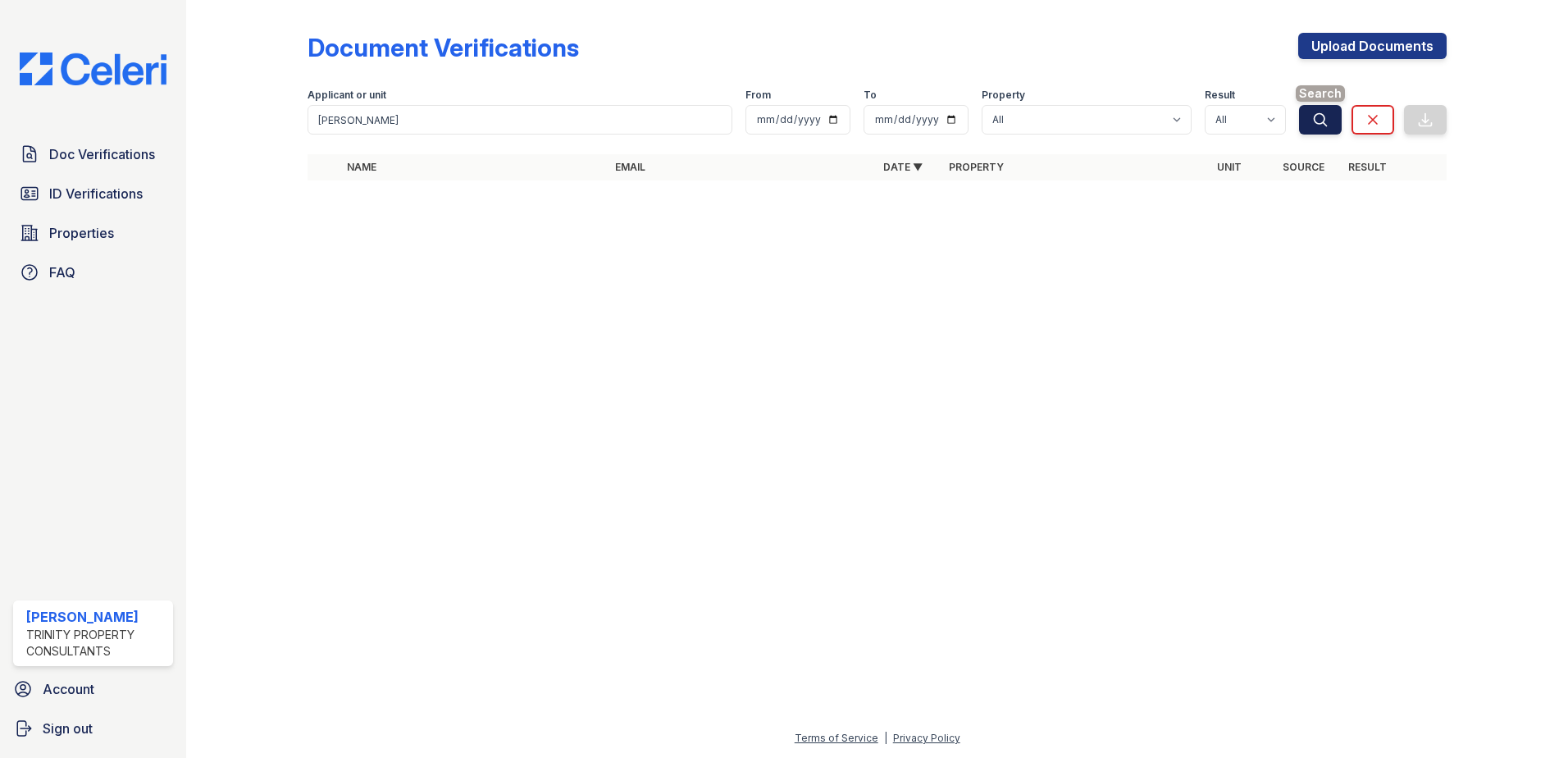
click at [1321, 124] on icon "submit" at bounding box center [1321, 120] width 12 height 12
click at [94, 206] on link "ID Verifications" at bounding box center [93, 193] width 160 height 33
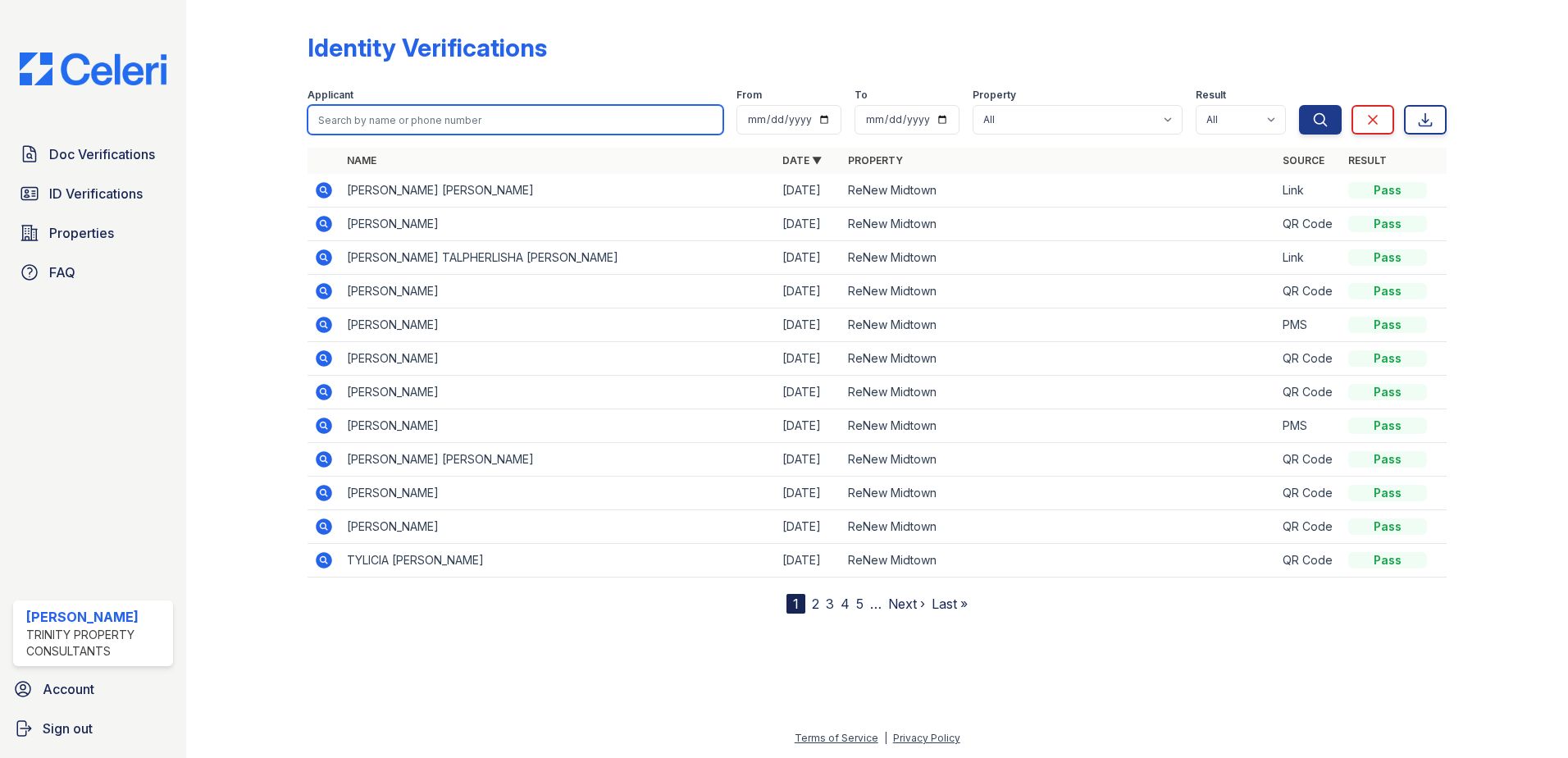
click at [461, 116] on input "search" at bounding box center [516, 120] width 416 height 30
type input "emmanuela"
click at [1299, 105] on button "Search" at bounding box center [1320, 120] width 43 height 30
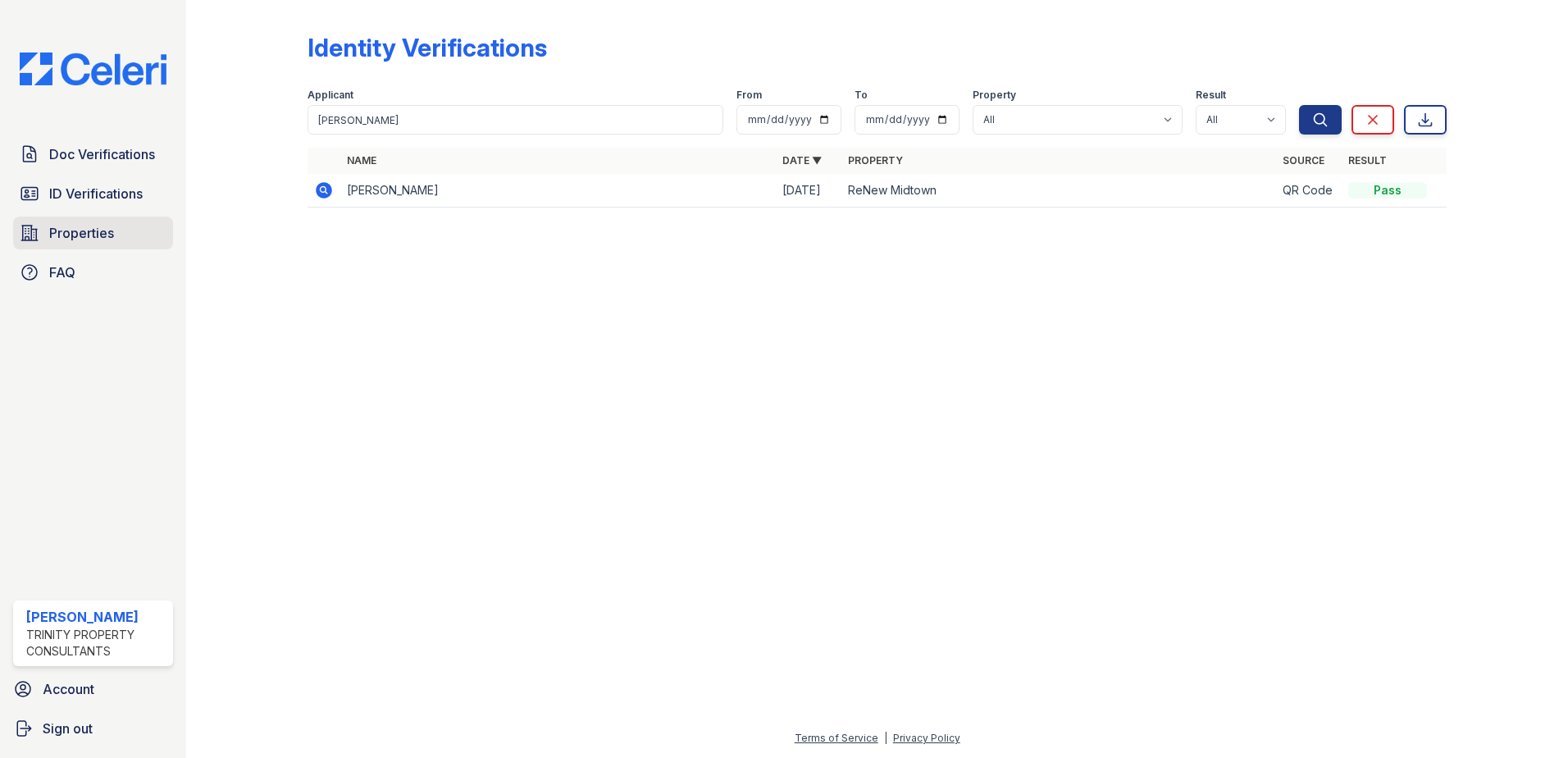
click at [118, 239] on link "Properties" at bounding box center [93, 233] width 160 height 33
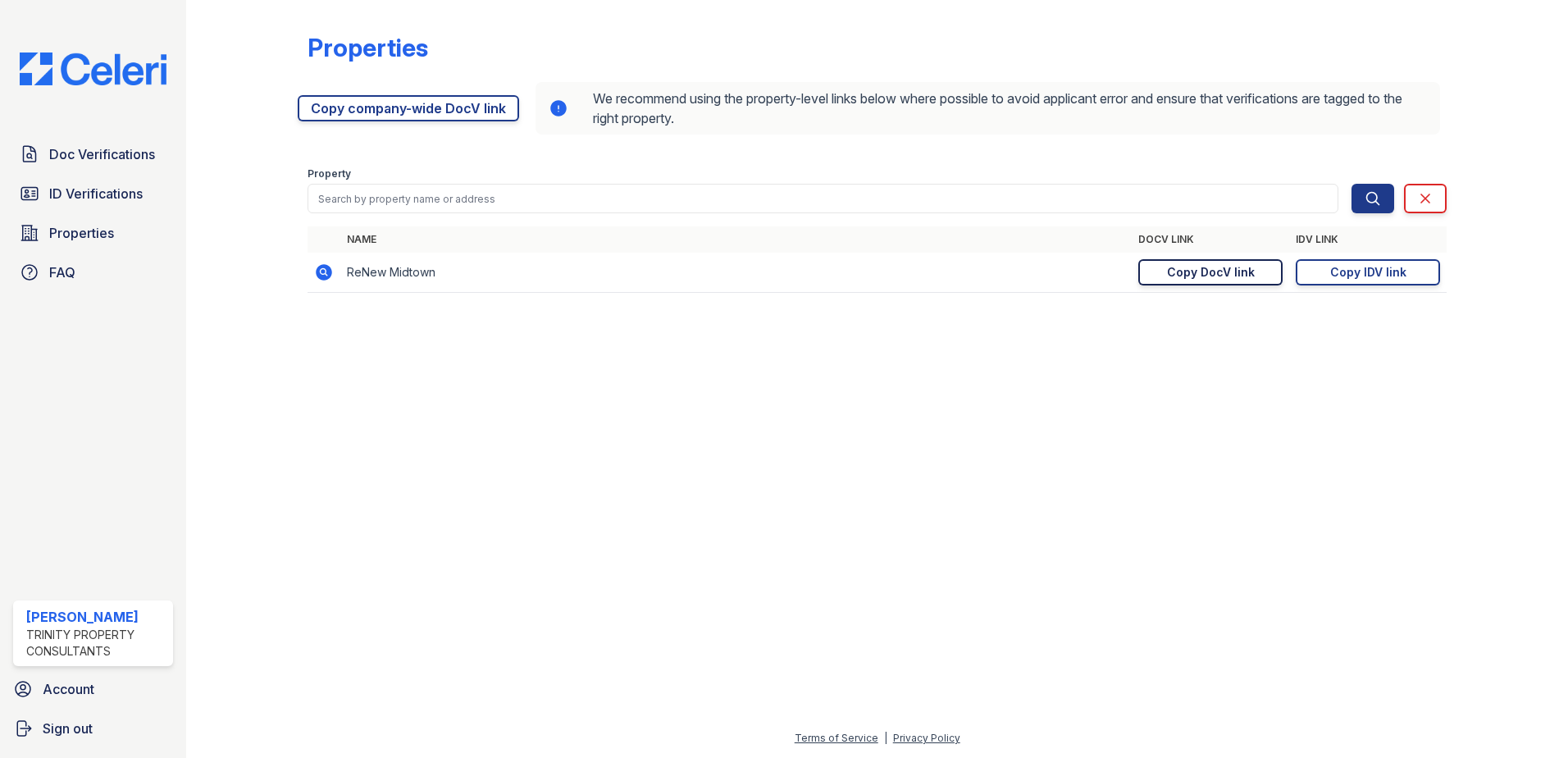
click at [1236, 276] on div "Copy DocV link" at bounding box center [1211, 272] width 88 height 16
click at [88, 152] on span "Doc Verifications" at bounding box center [102, 154] width 106 height 20
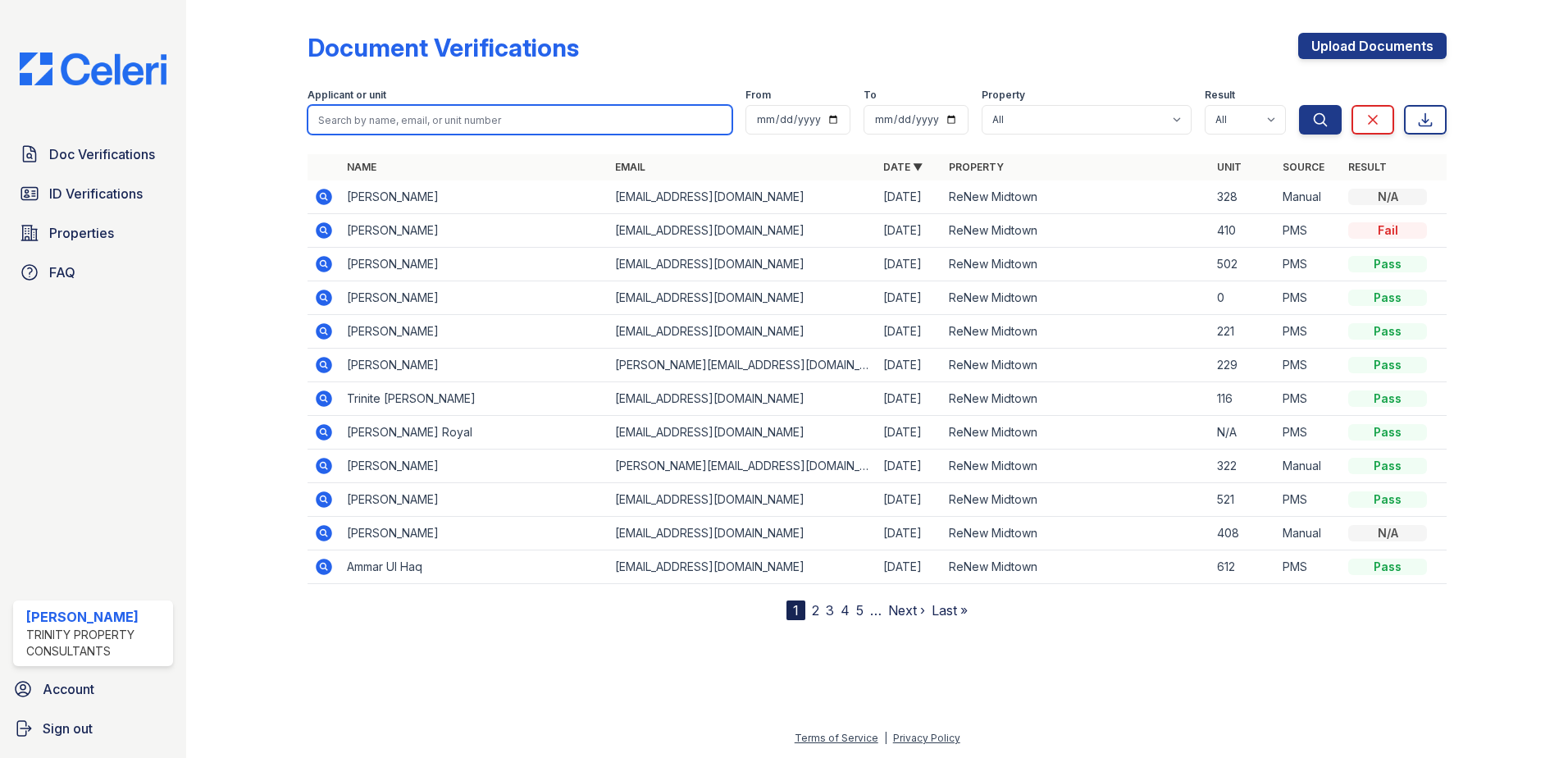
click at [458, 118] on input "search" at bounding box center [520, 120] width 425 height 30
click at [406, 231] on td "Deshawn Little" at bounding box center [474, 231] width 268 height 34
click at [325, 226] on icon at bounding box center [325, 231] width 20 height 20
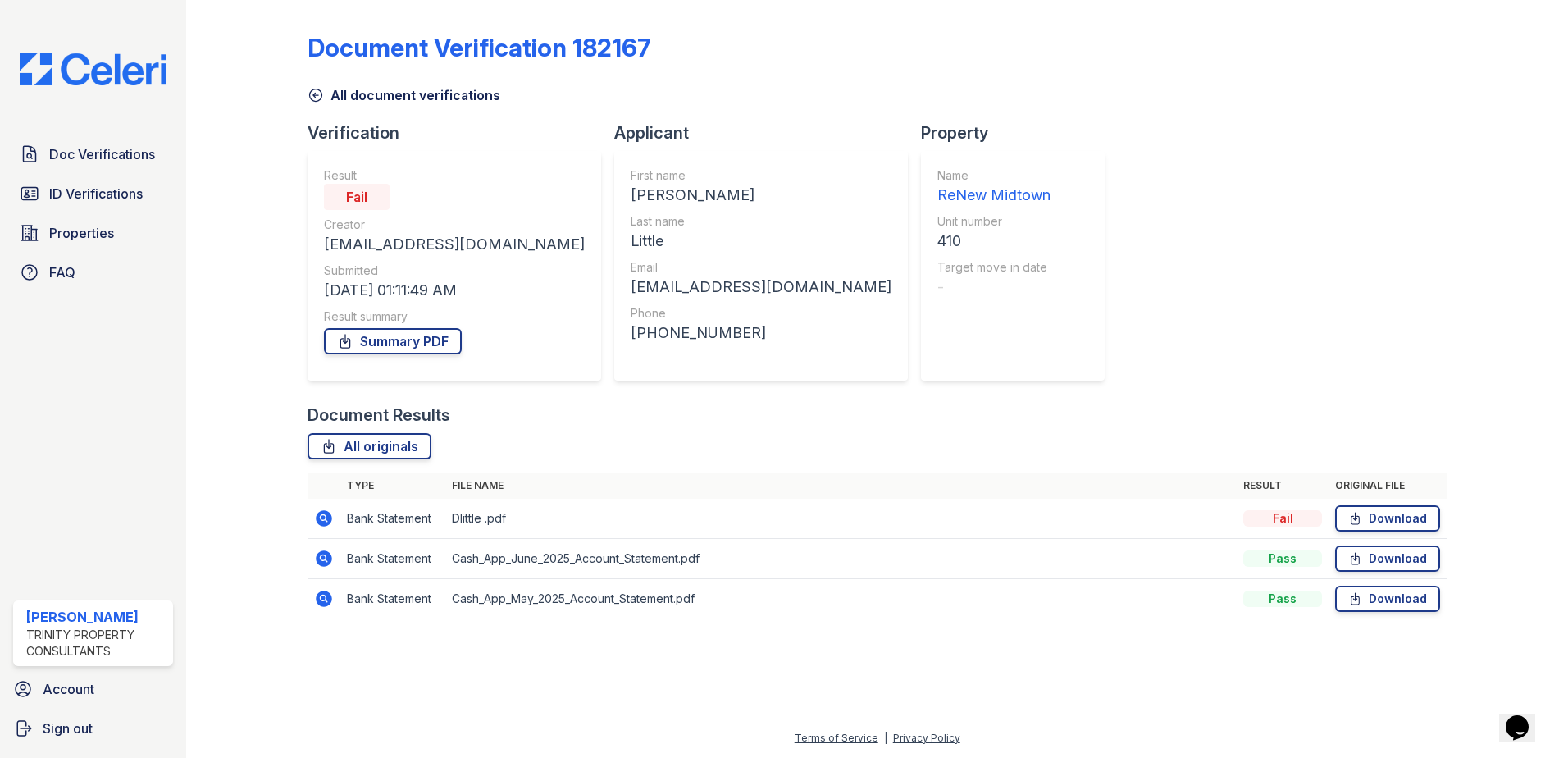
click at [324, 519] on icon at bounding box center [323, 517] width 4 height 4
click at [323, 558] on icon at bounding box center [323, 558] width 4 height 4
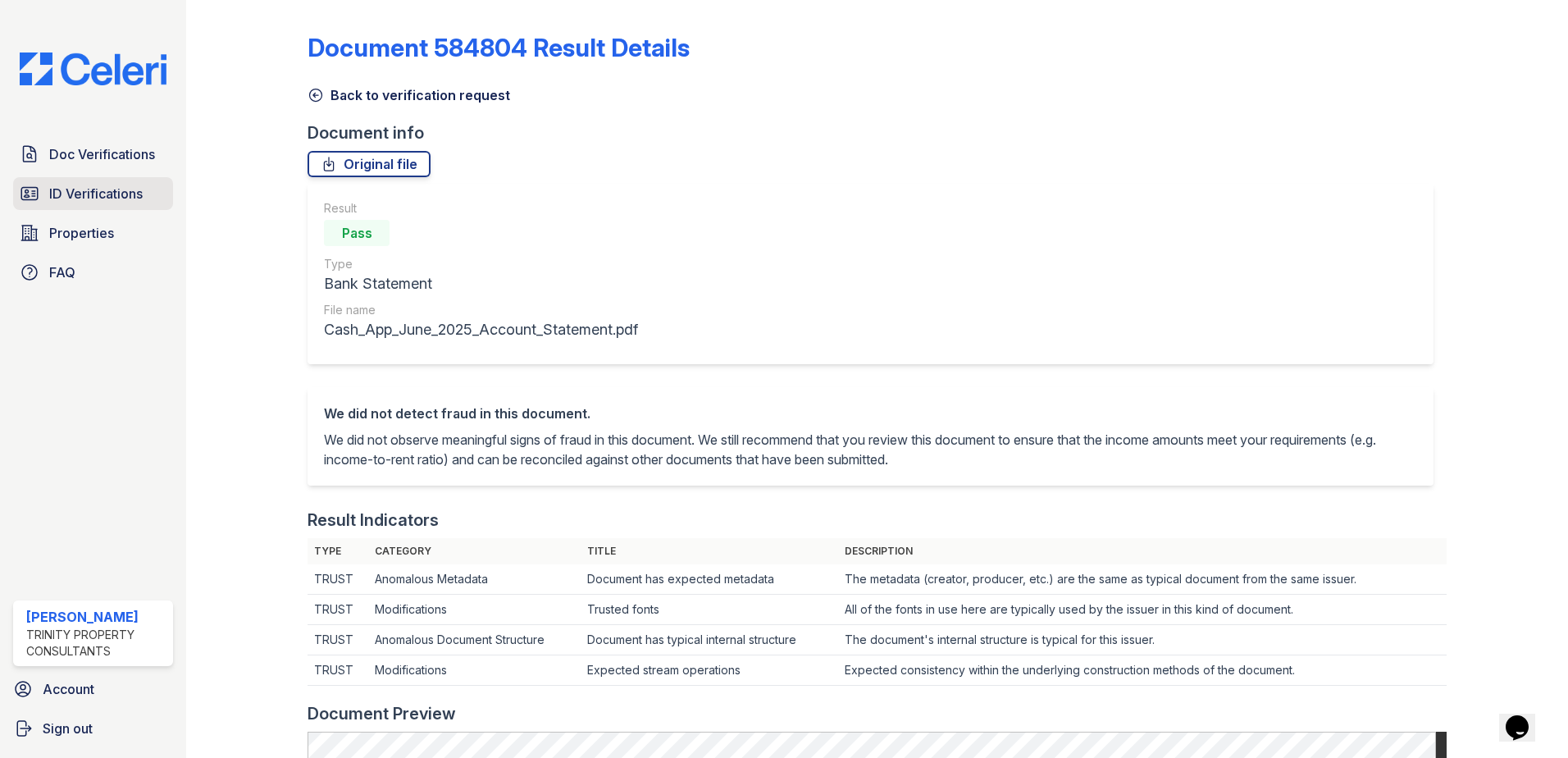
click at [129, 188] on span "ID Verifications" at bounding box center [96, 194] width 94 height 20
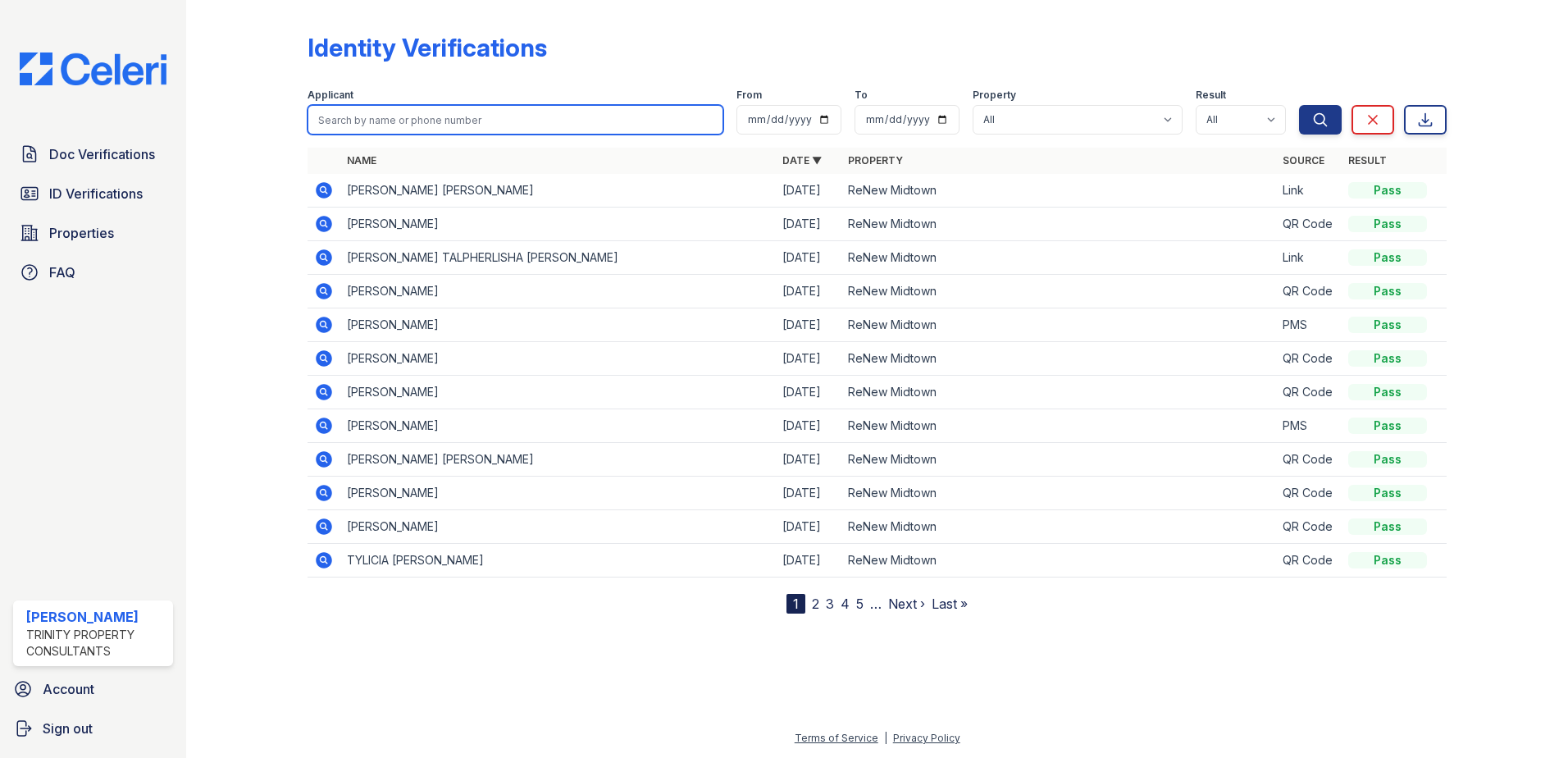
click at [388, 125] on input "search" at bounding box center [516, 120] width 416 height 30
type input "deshawn"
click at [1299, 105] on button "Search" at bounding box center [1320, 120] width 43 height 30
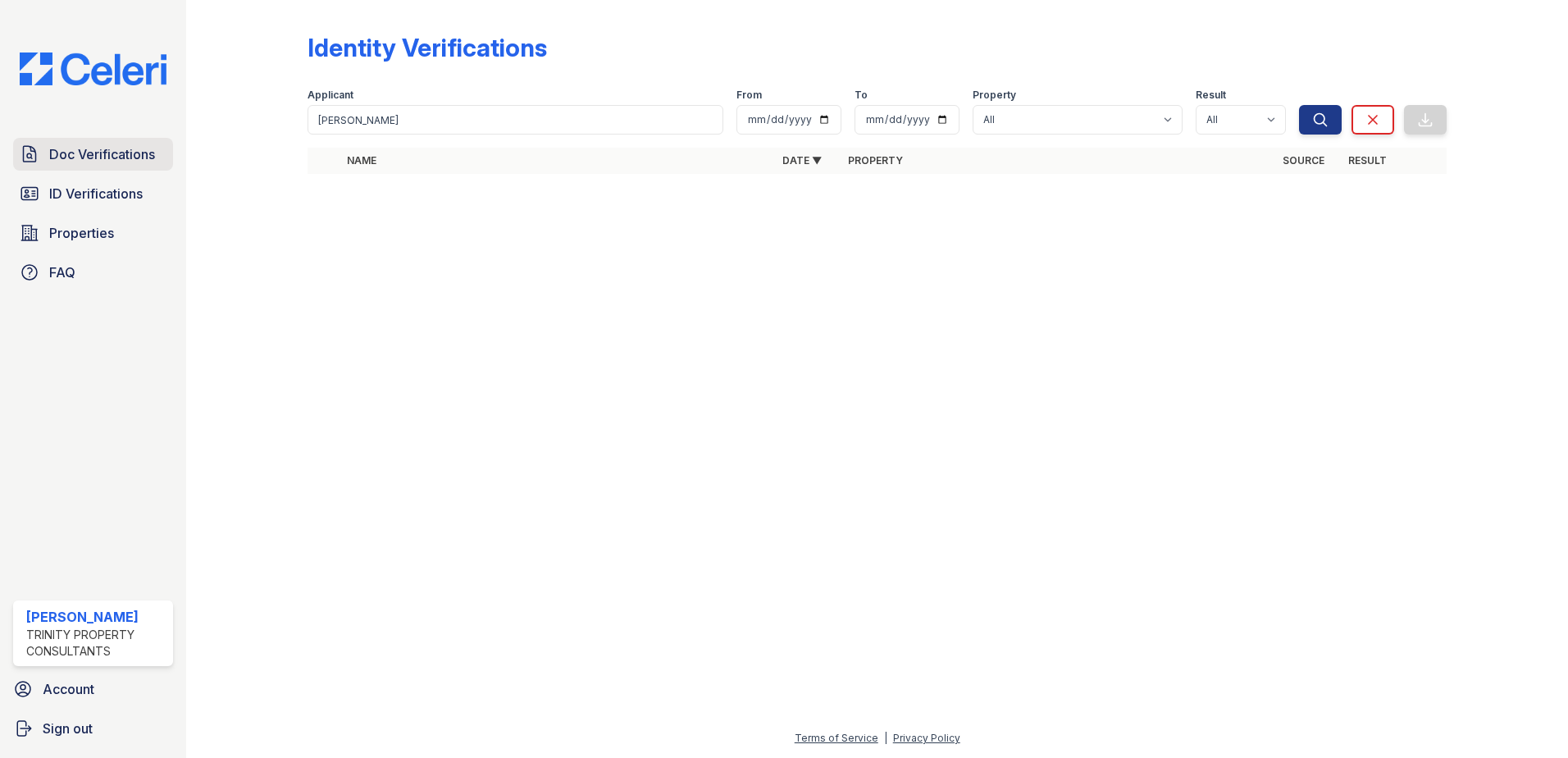
click at [78, 142] on link "Doc Verifications" at bounding box center [93, 153] width 160 height 33
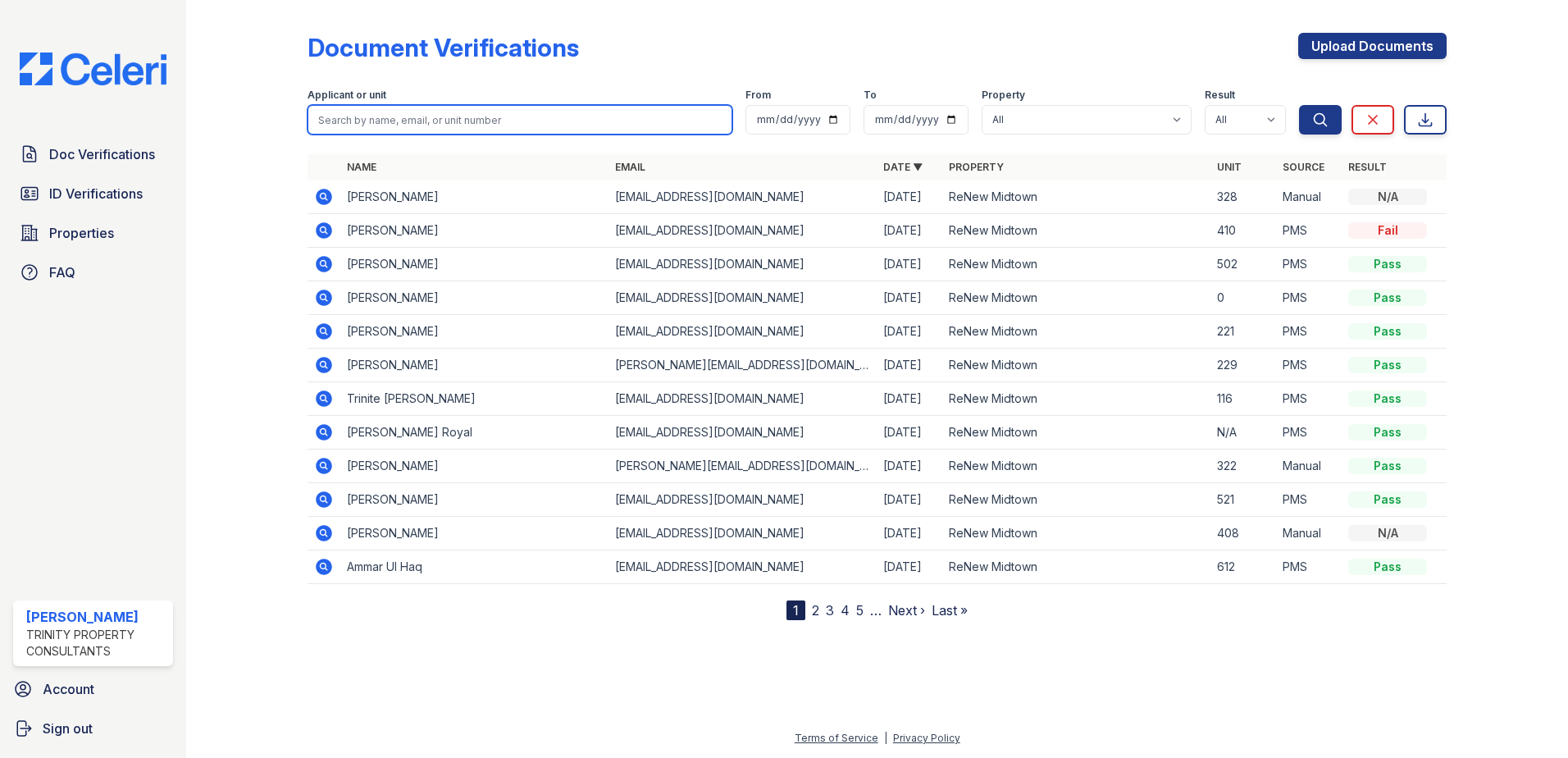
click at [509, 114] on input "search" at bounding box center [520, 120] width 425 height 30
type input "royal"
click at [1299, 105] on button "Search" at bounding box center [1320, 120] width 43 height 30
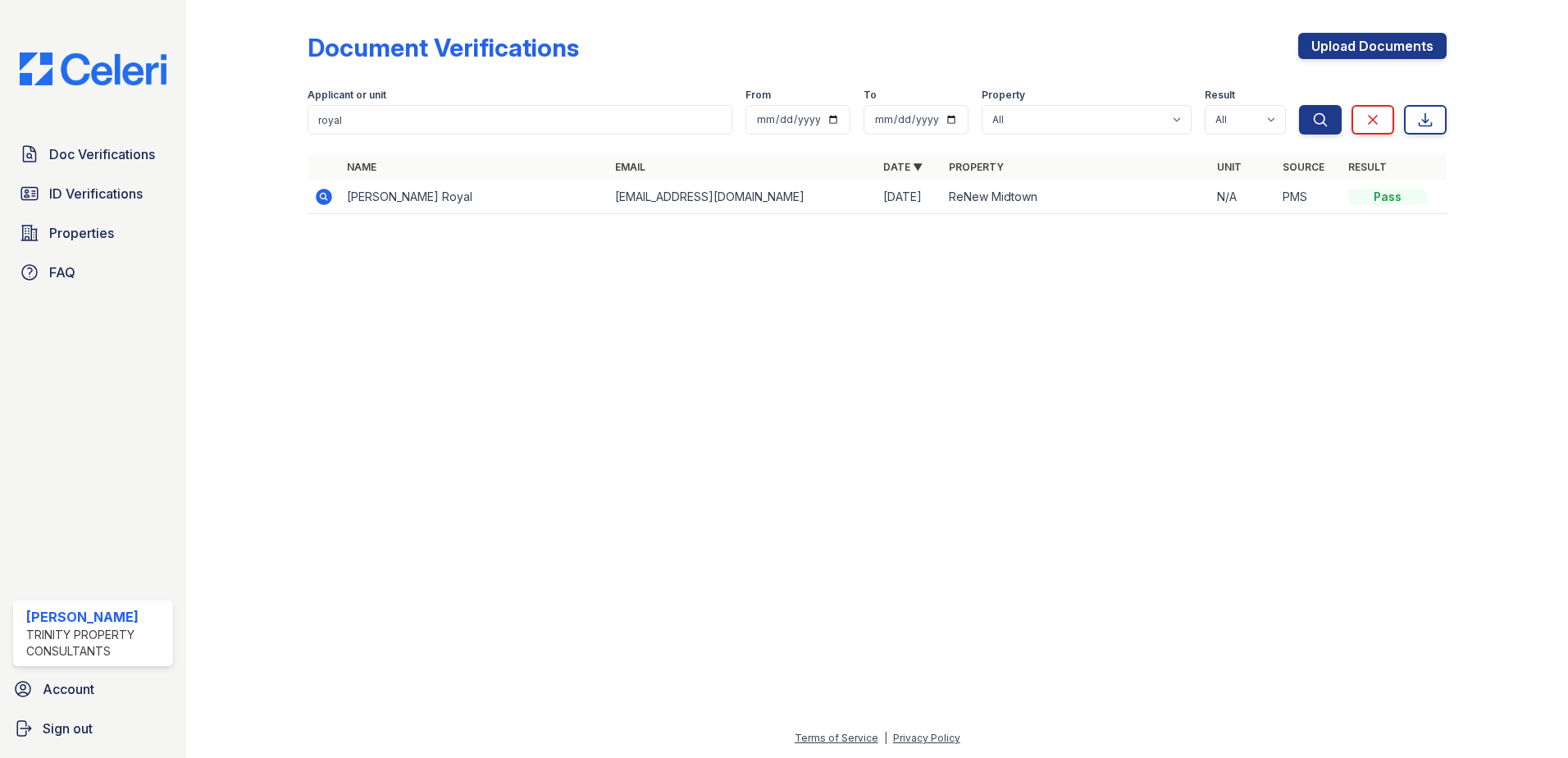
click at [356, 192] on td "[PERSON_NAME] Royal" at bounding box center [474, 197] width 268 height 34
click at [324, 197] on icon at bounding box center [323, 195] width 4 height 4
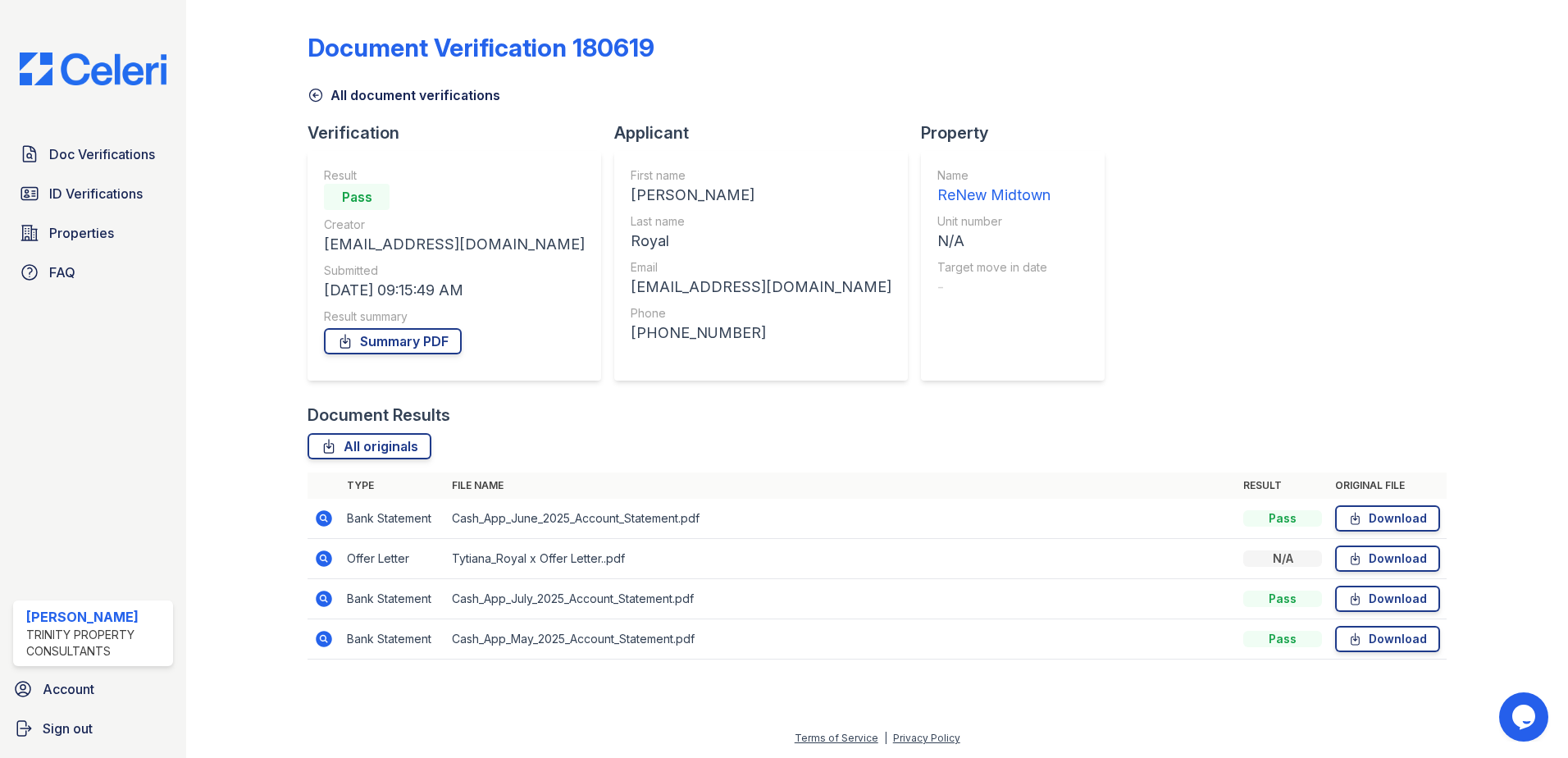
click at [318, 557] on icon at bounding box center [324, 559] width 16 height 16
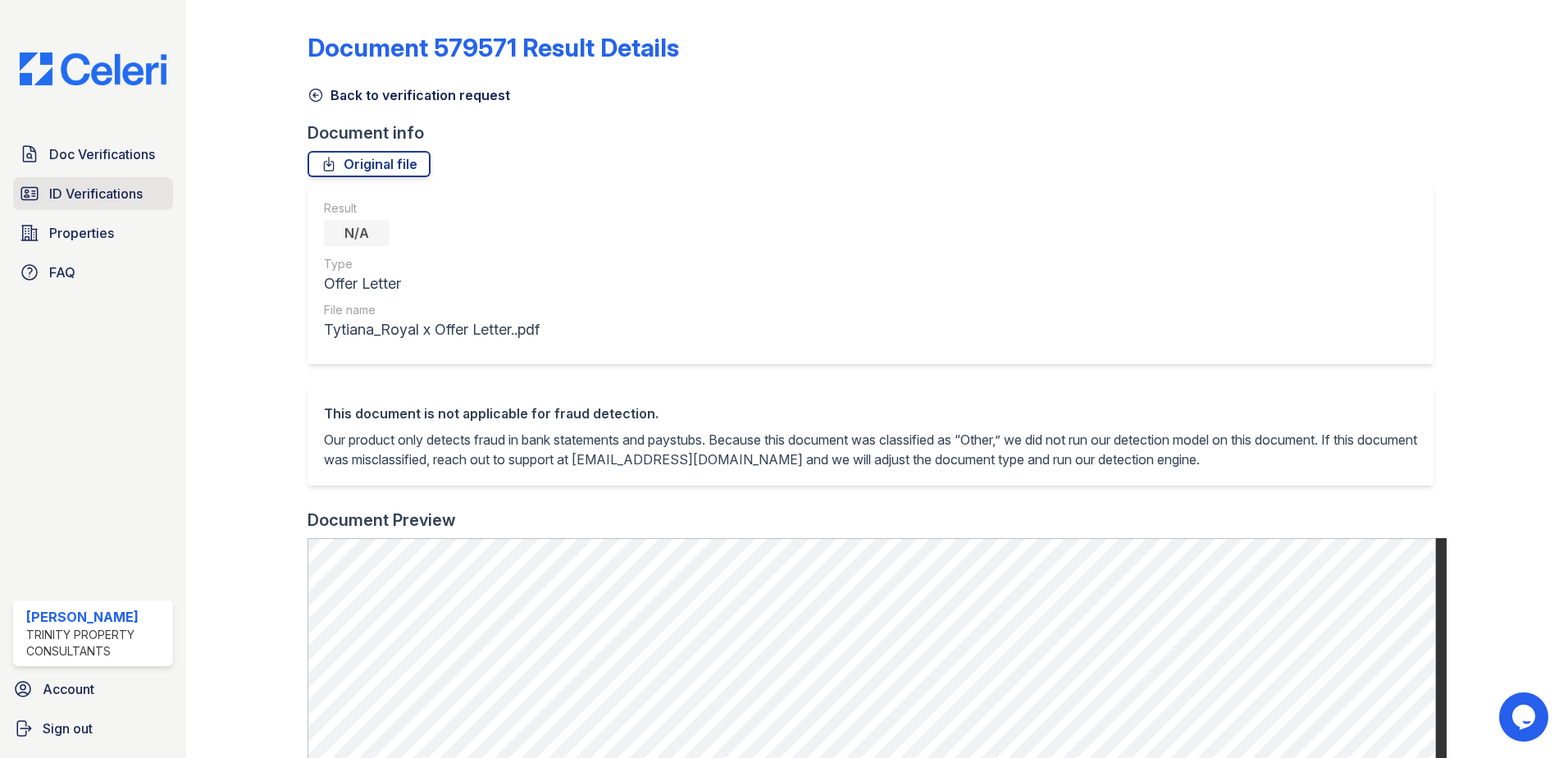
click at [69, 184] on span "ID Verifications" at bounding box center [96, 194] width 94 height 20
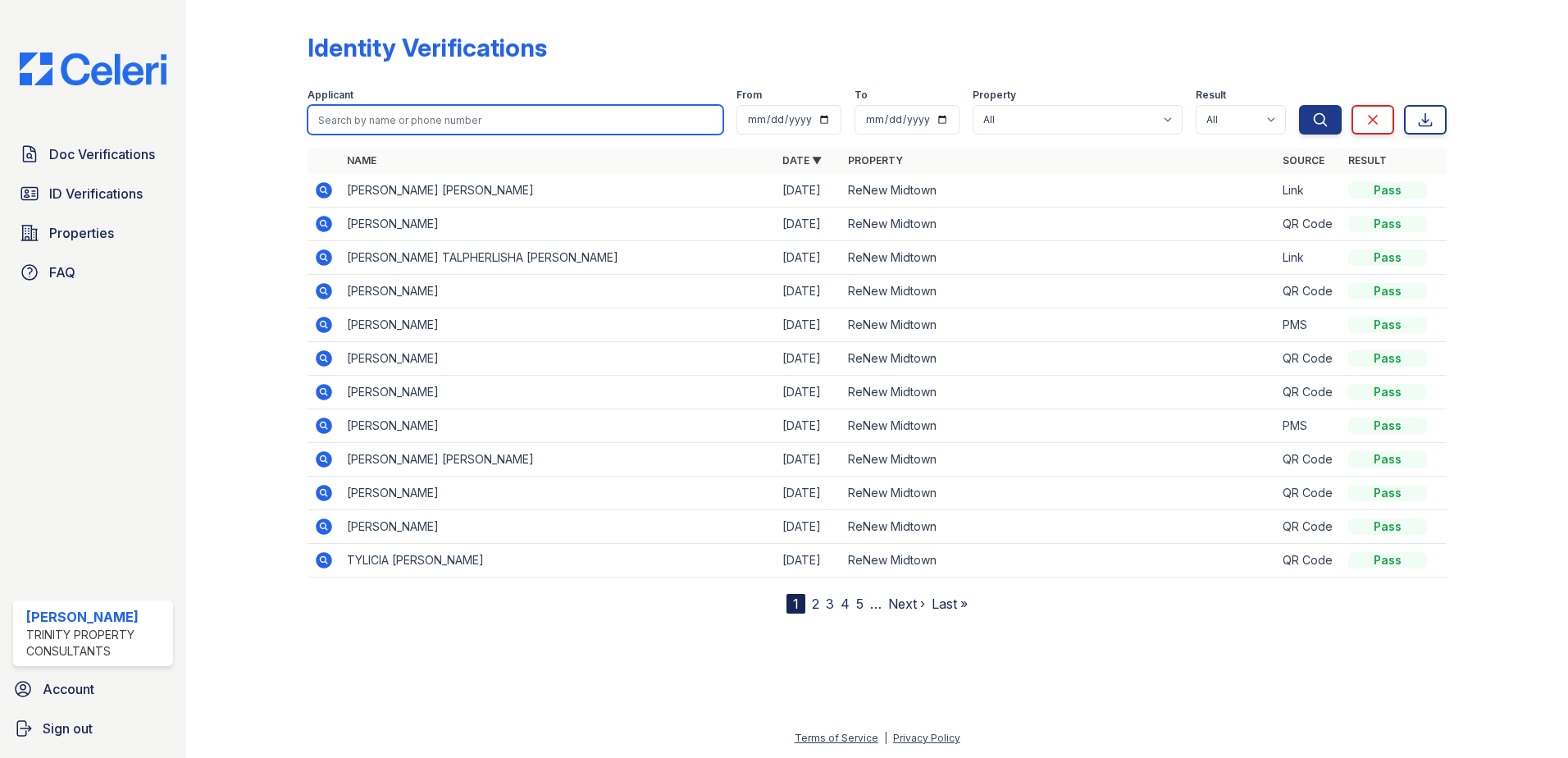
click at [362, 116] on input "search" at bounding box center [516, 120] width 416 height 30
type input "royal"
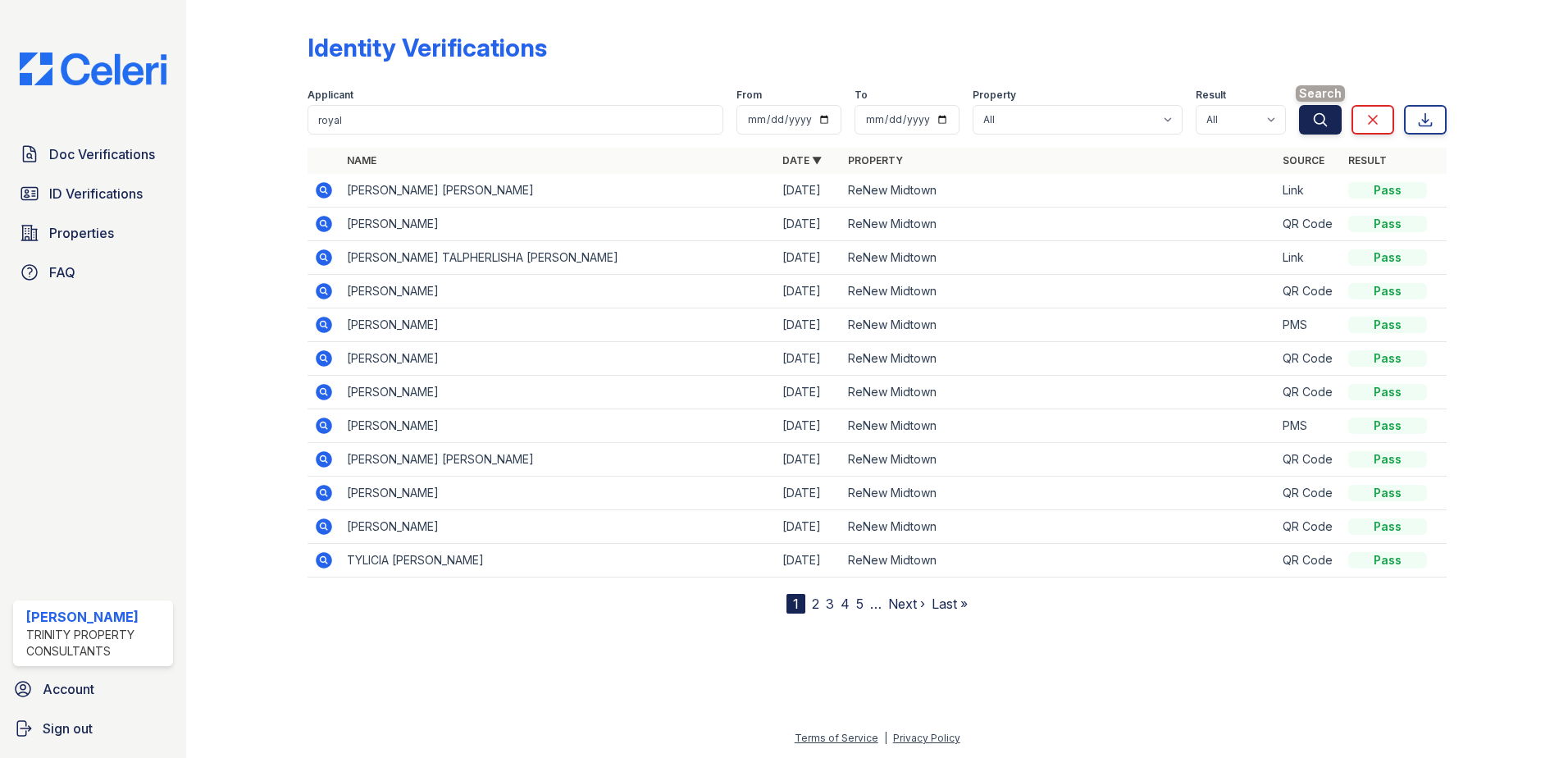
click at [1323, 117] on icon "submit" at bounding box center [1320, 120] width 16 height 16
